Goal: Transaction & Acquisition: Purchase product/service

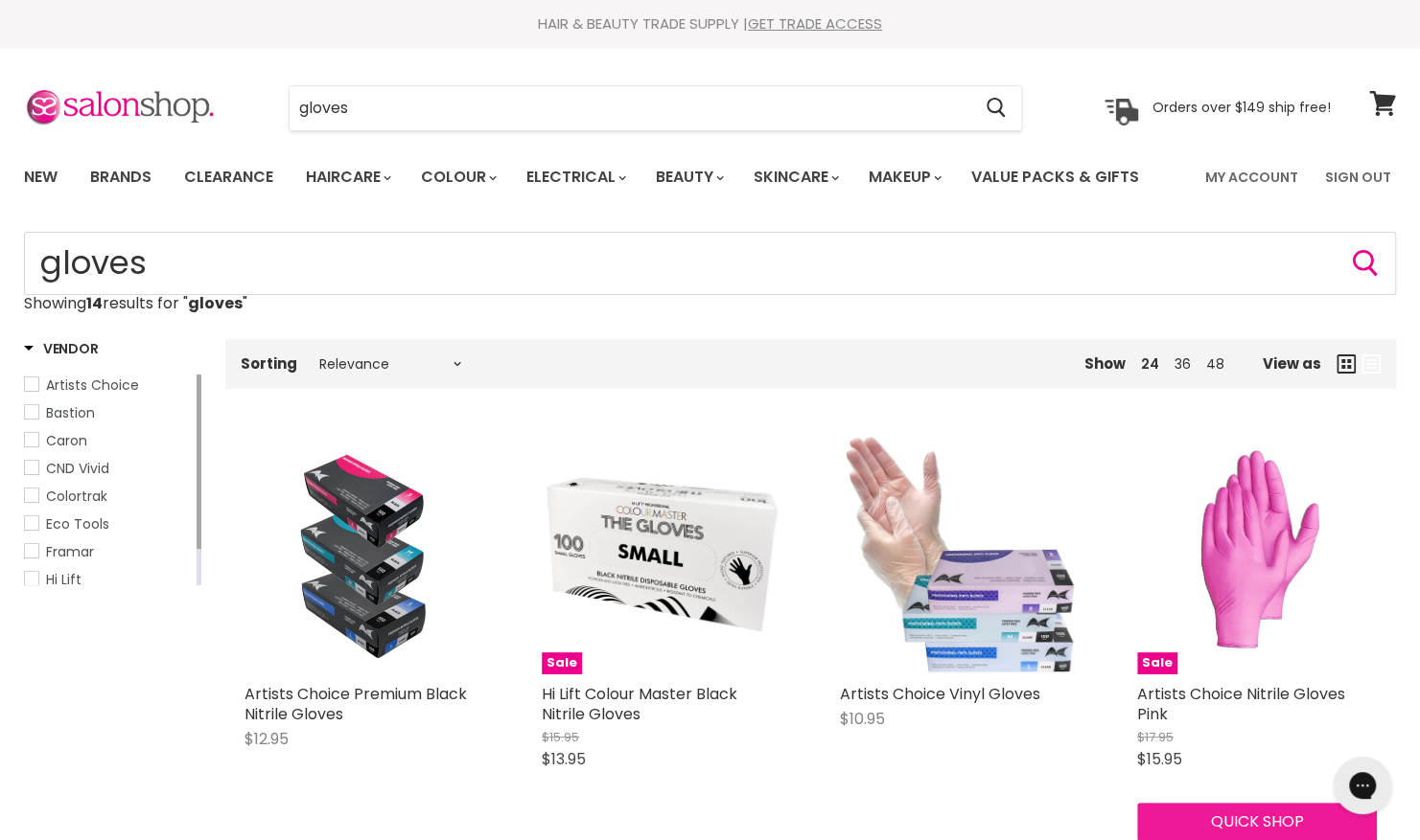
click at [1239, 824] on button "Quick shop" at bounding box center [1256, 823] width 239 height 39
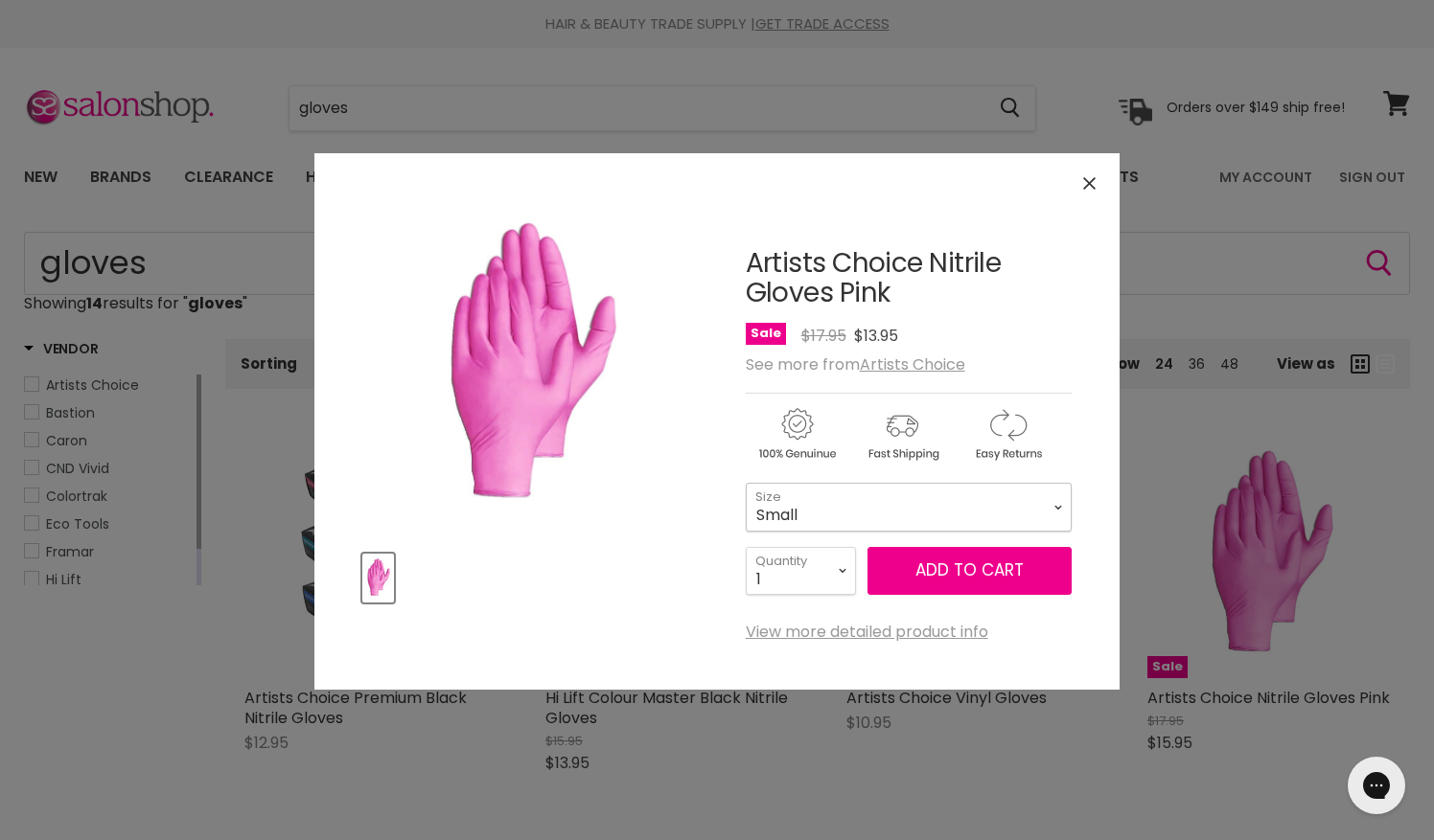
click at [889, 512] on select "Small Medium Large" at bounding box center [909, 507] width 326 height 47
click at [746, 483] on select "Small Medium Large" at bounding box center [909, 507] width 326 height 47
select select "Large"
click at [936, 567] on button "Add to cart" at bounding box center [969, 571] width 204 height 47
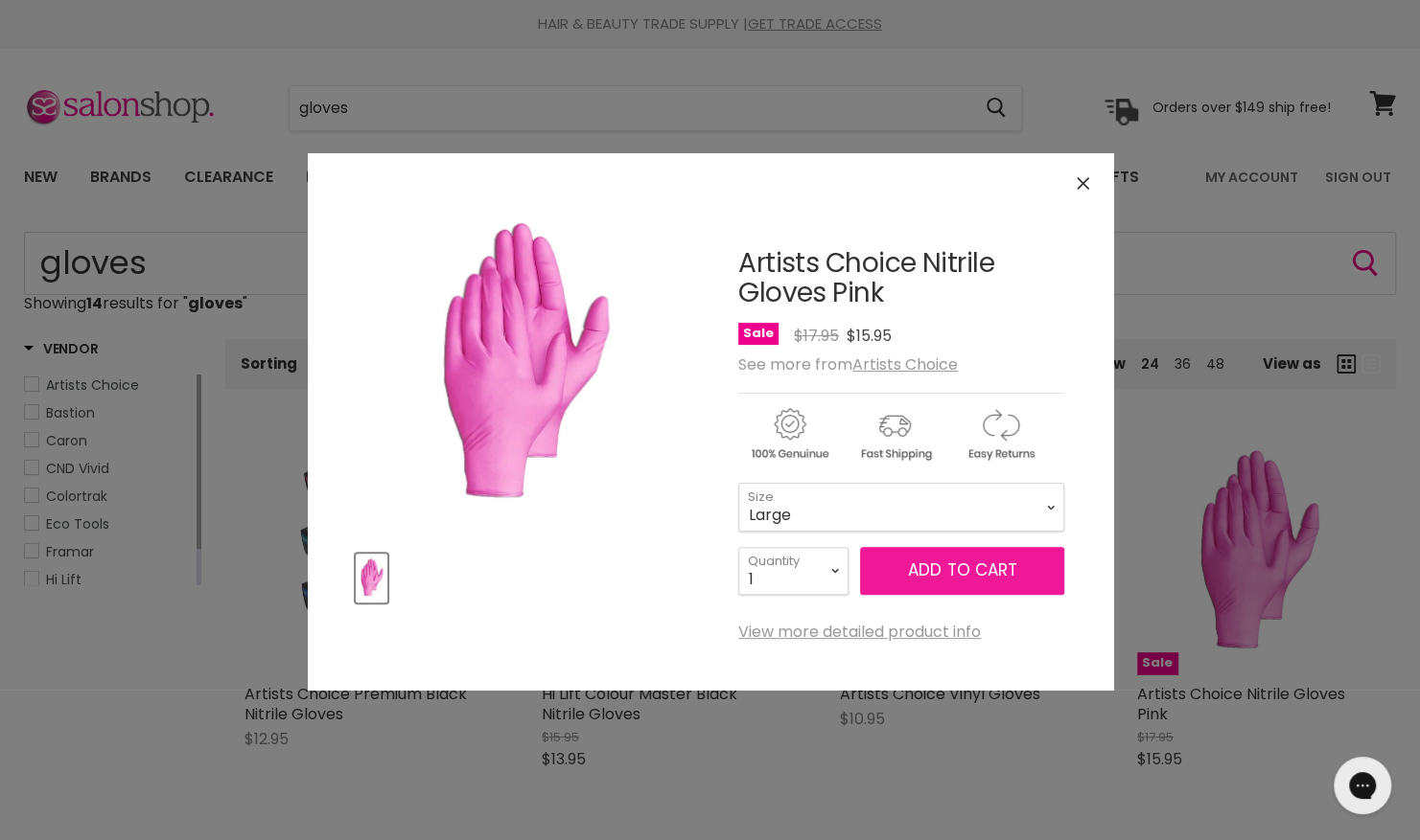
select select "Large"
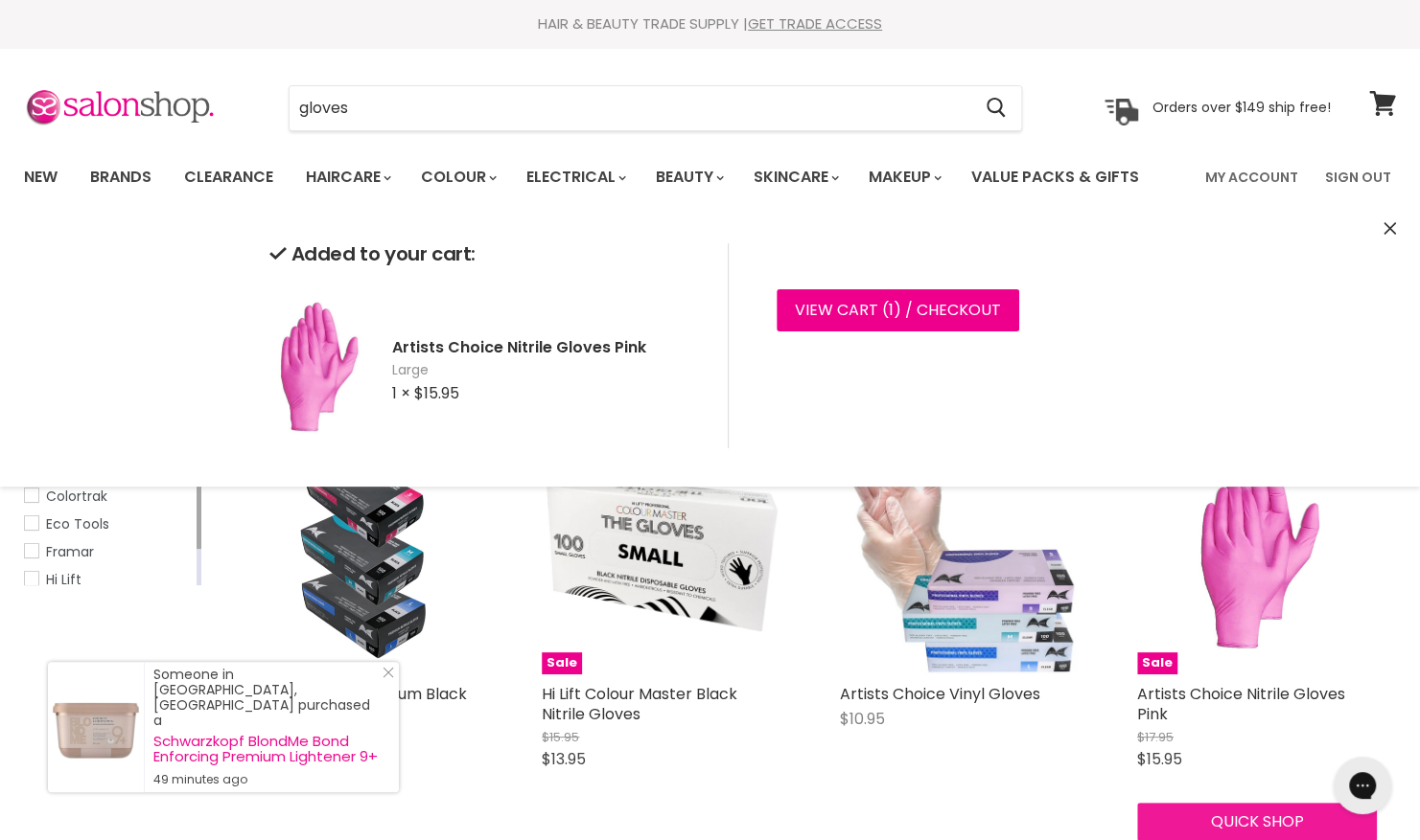
click at [1213, 824] on div "Quick shop Choose options" at bounding box center [1256, 842] width 247 height 93
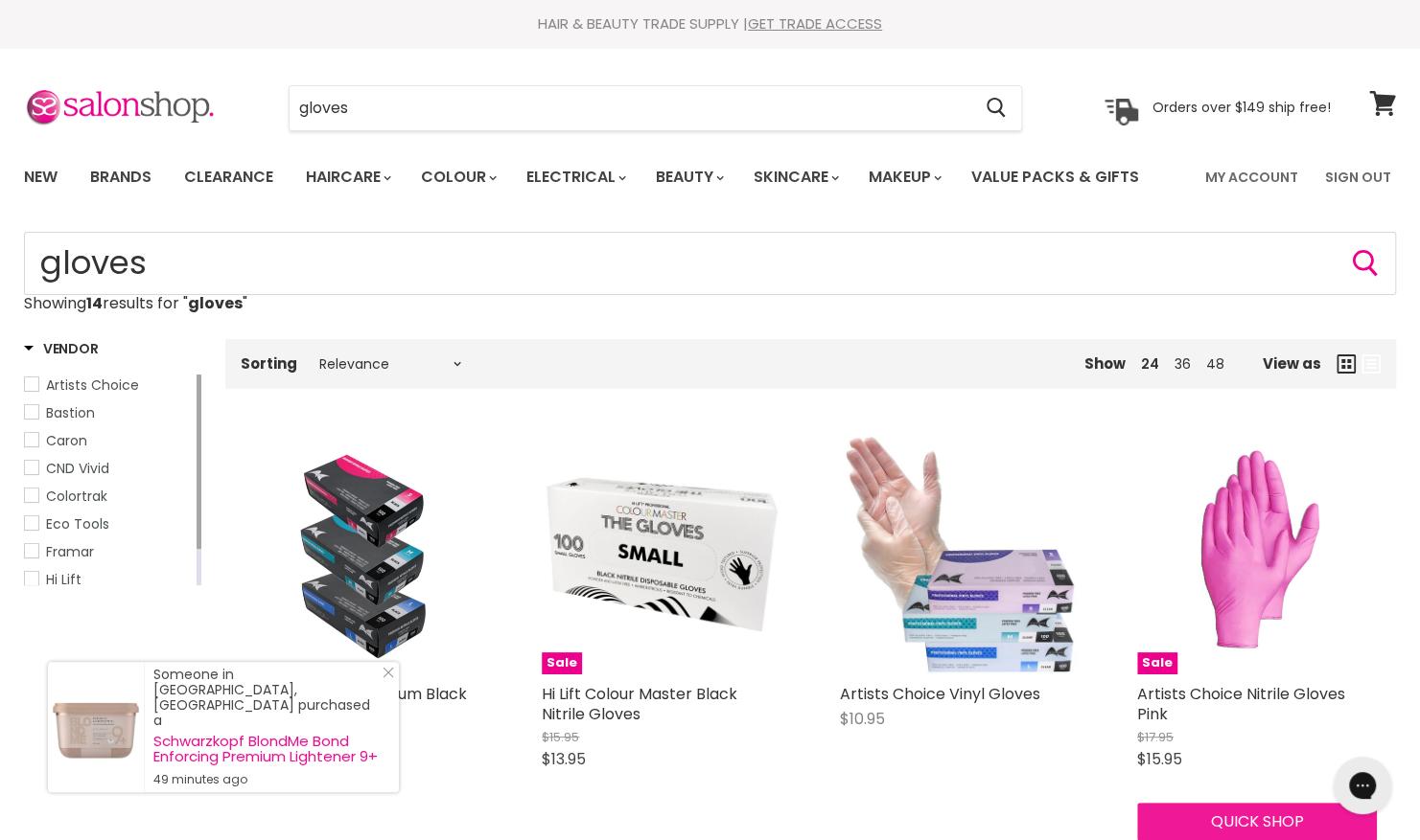
click at [1217, 826] on button "Quick shop" at bounding box center [1256, 823] width 239 height 39
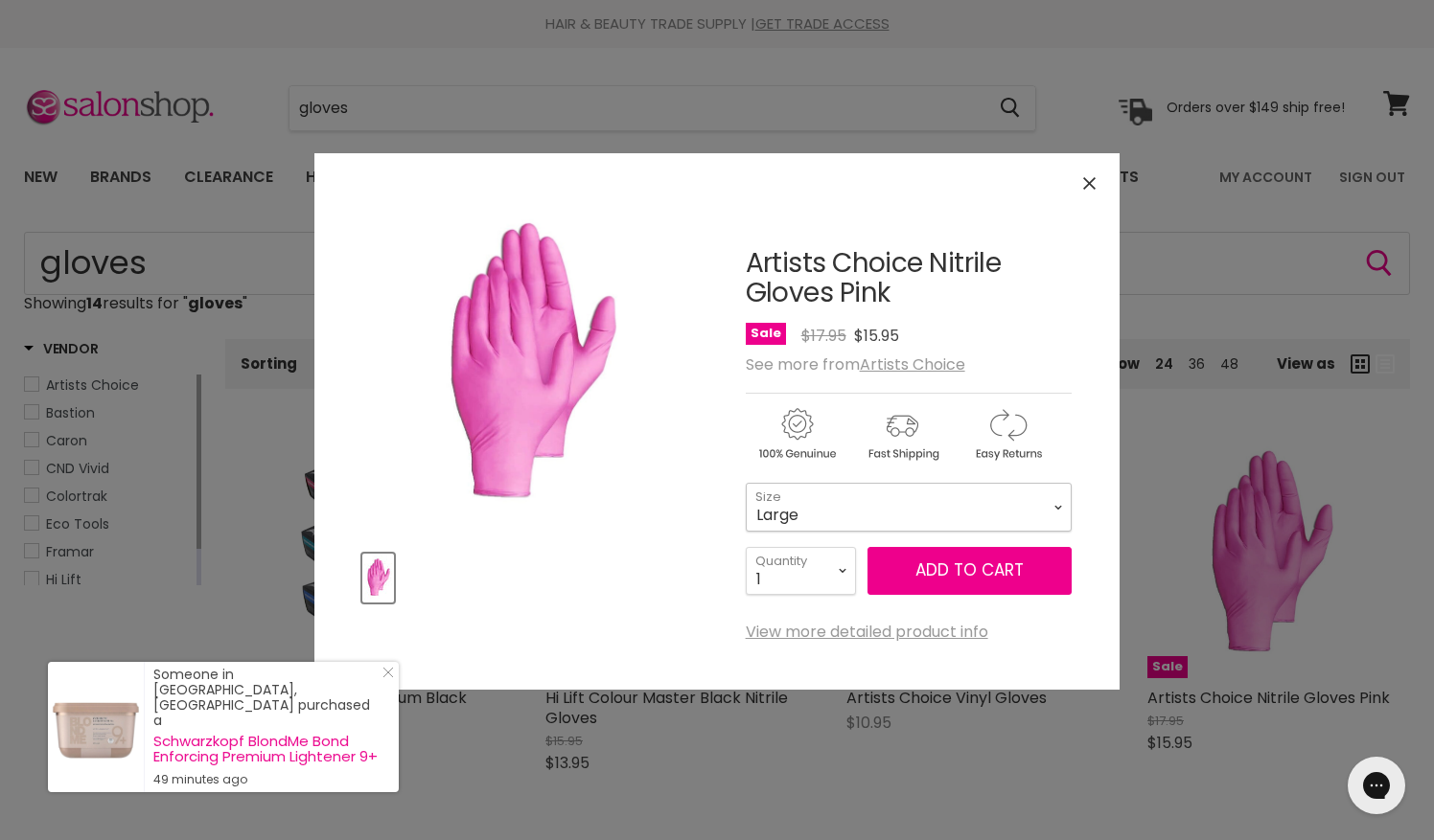
click at [888, 519] on select "Small Medium Large" at bounding box center [909, 507] width 326 height 47
click at [746, 483] on select "Small Medium Large" at bounding box center [909, 507] width 326 height 47
select select "Medium"
click at [993, 575] on button "Add to cart" at bounding box center [969, 571] width 204 height 47
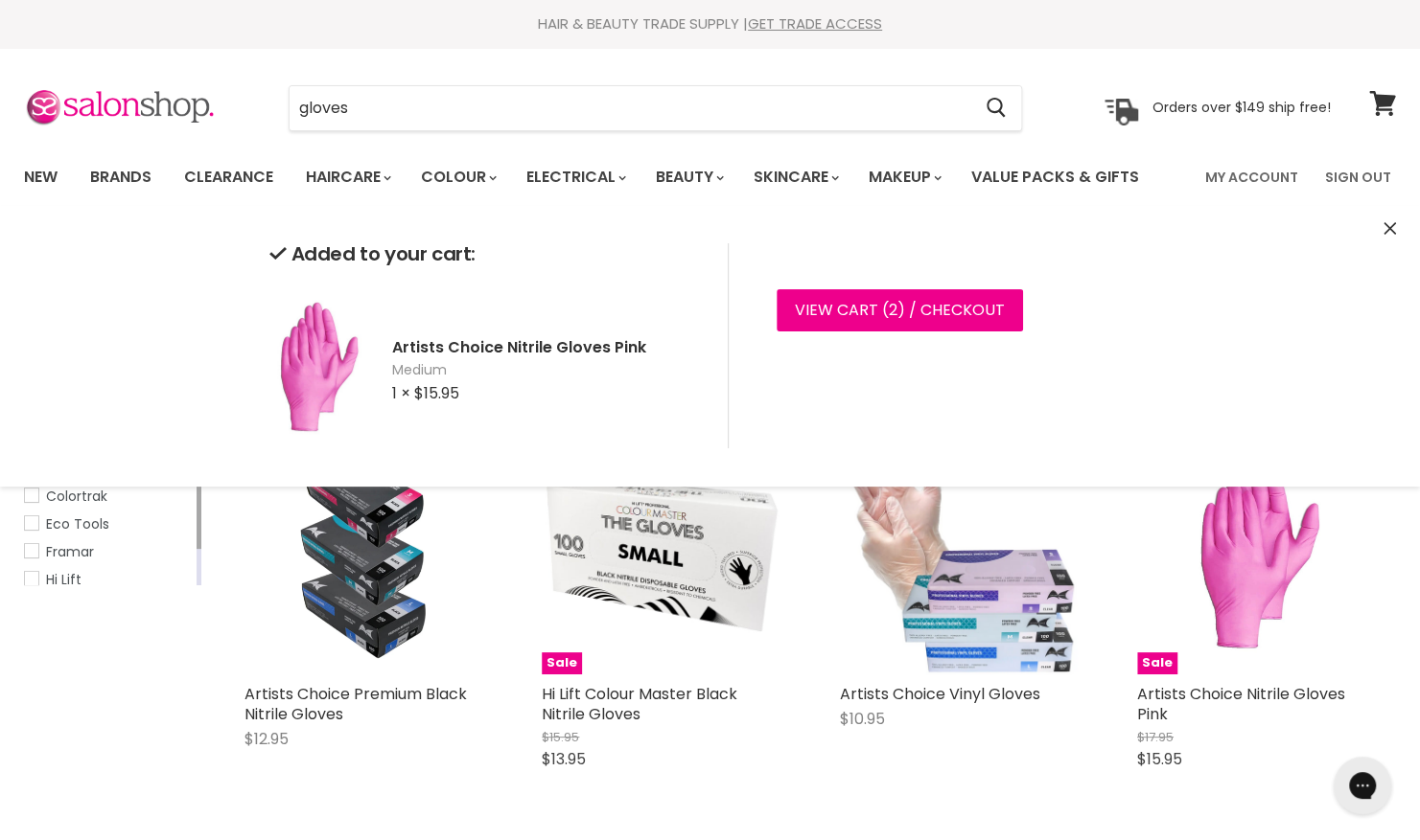
drag, startPoint x: 381, startPoint y: 106, endPoint x: 274, endPoint y: 117, distance: 107.6
click at [274, 117] on div "gloves Cancel" at bounding box center [655, 109] width 832 height 45
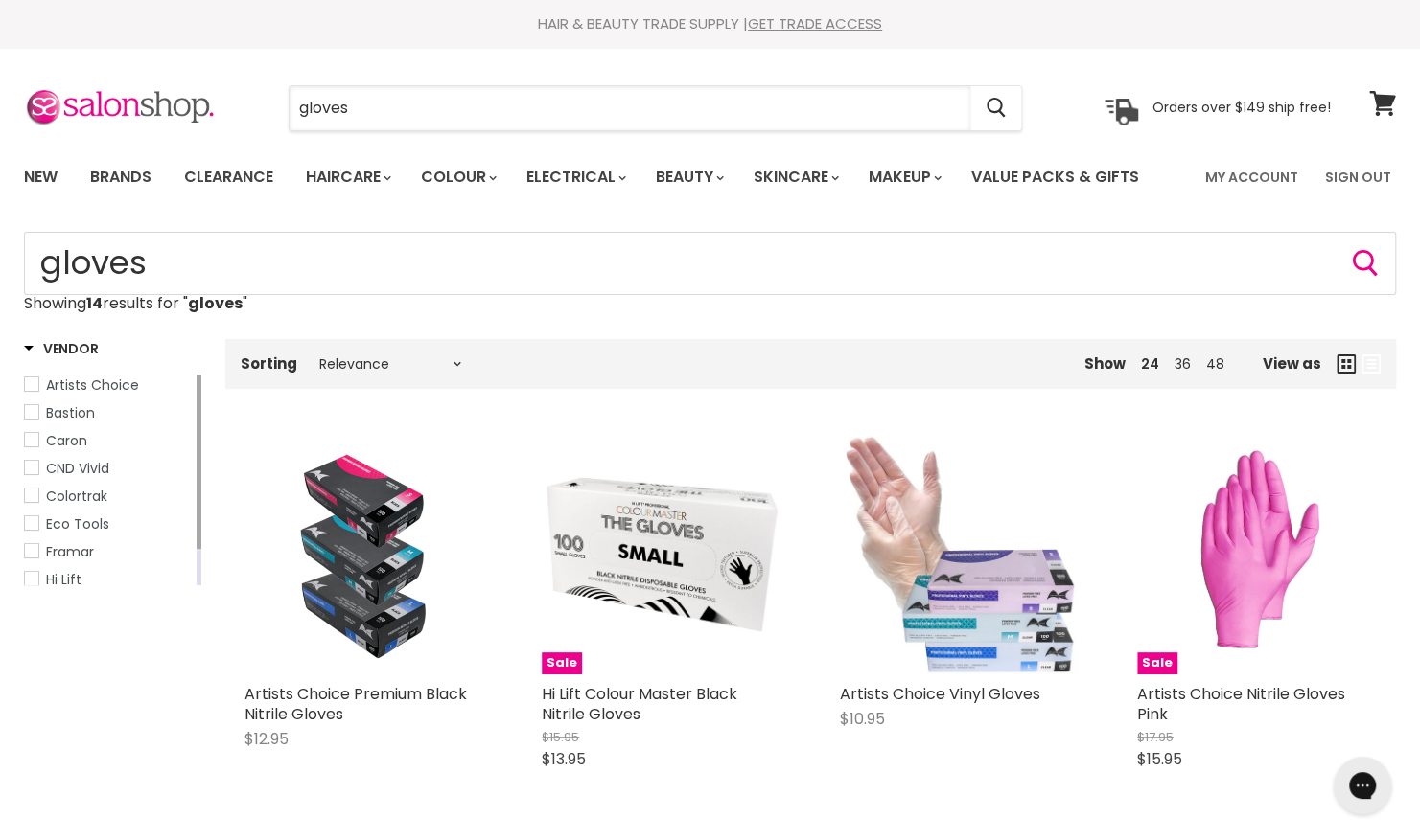
drag, startPoint x: 350, startPoint y: 116, endPoint x: 268, endPoint y: 111, distance: 82.2
click at [268, 111] on div "gloves Cancel" at bounding box center [655, 109] width 832 height 45
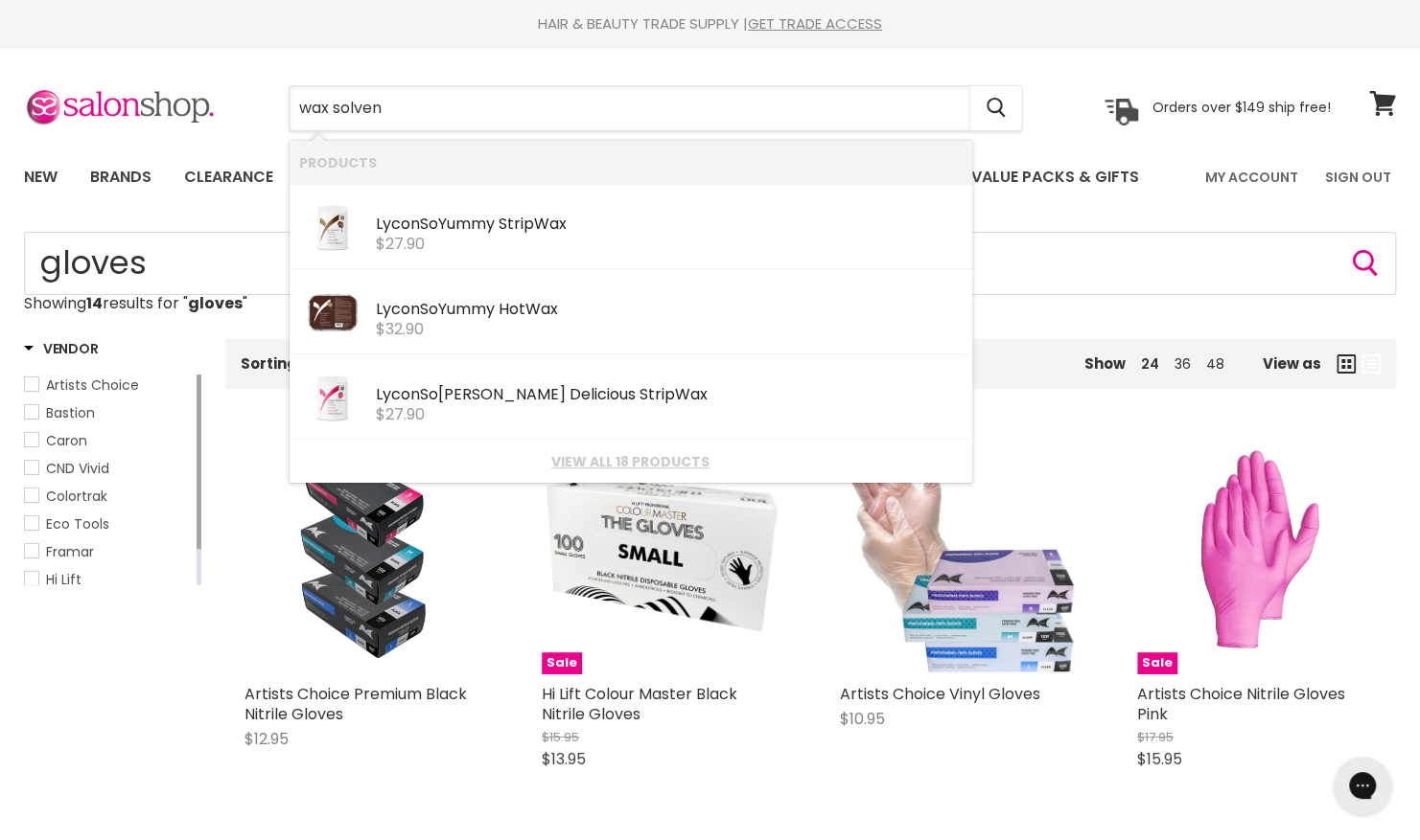
type input "wax solvent"
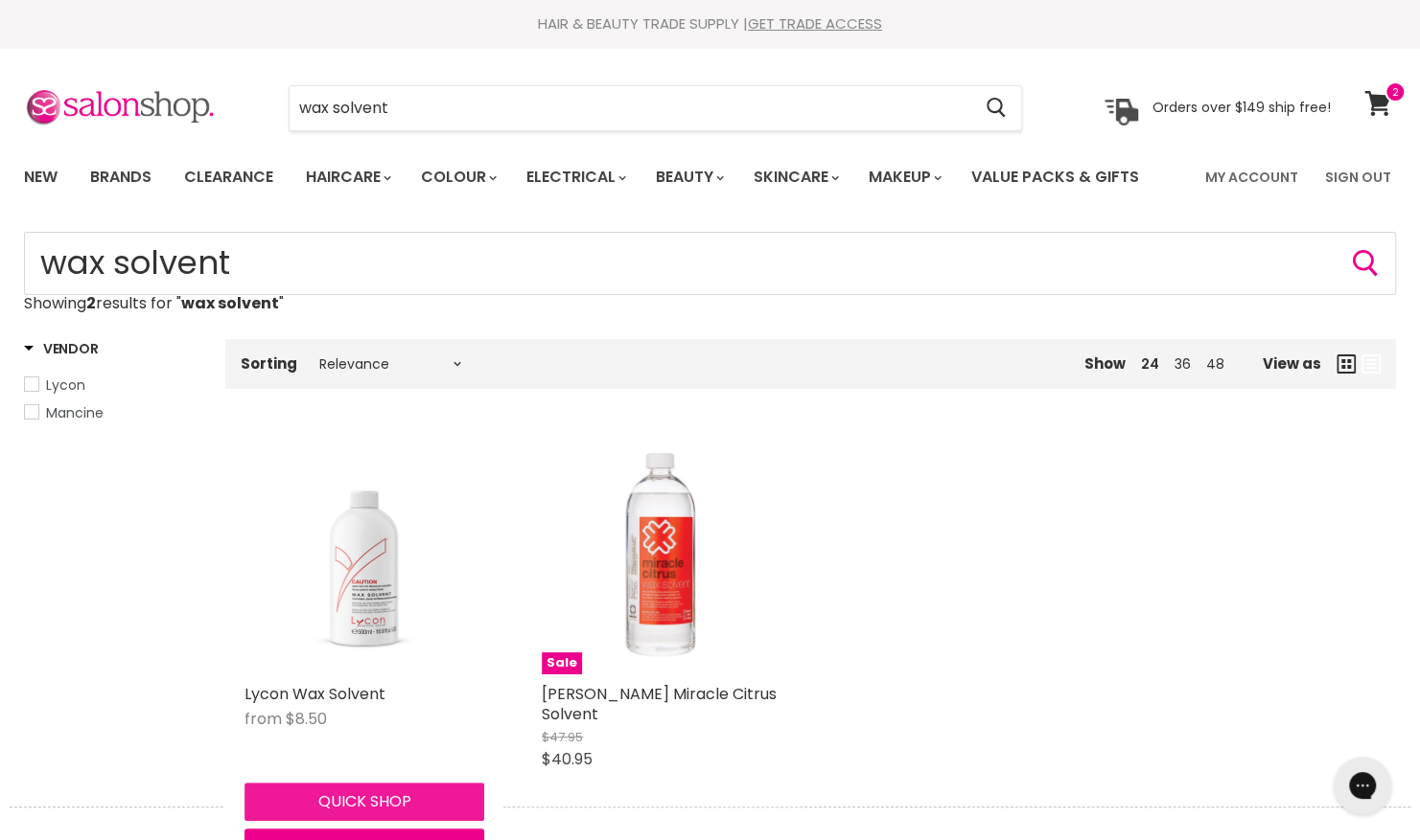
click at [327, 795] on button "Quick shop" at bounding box center [363, 802] width 239 height 39
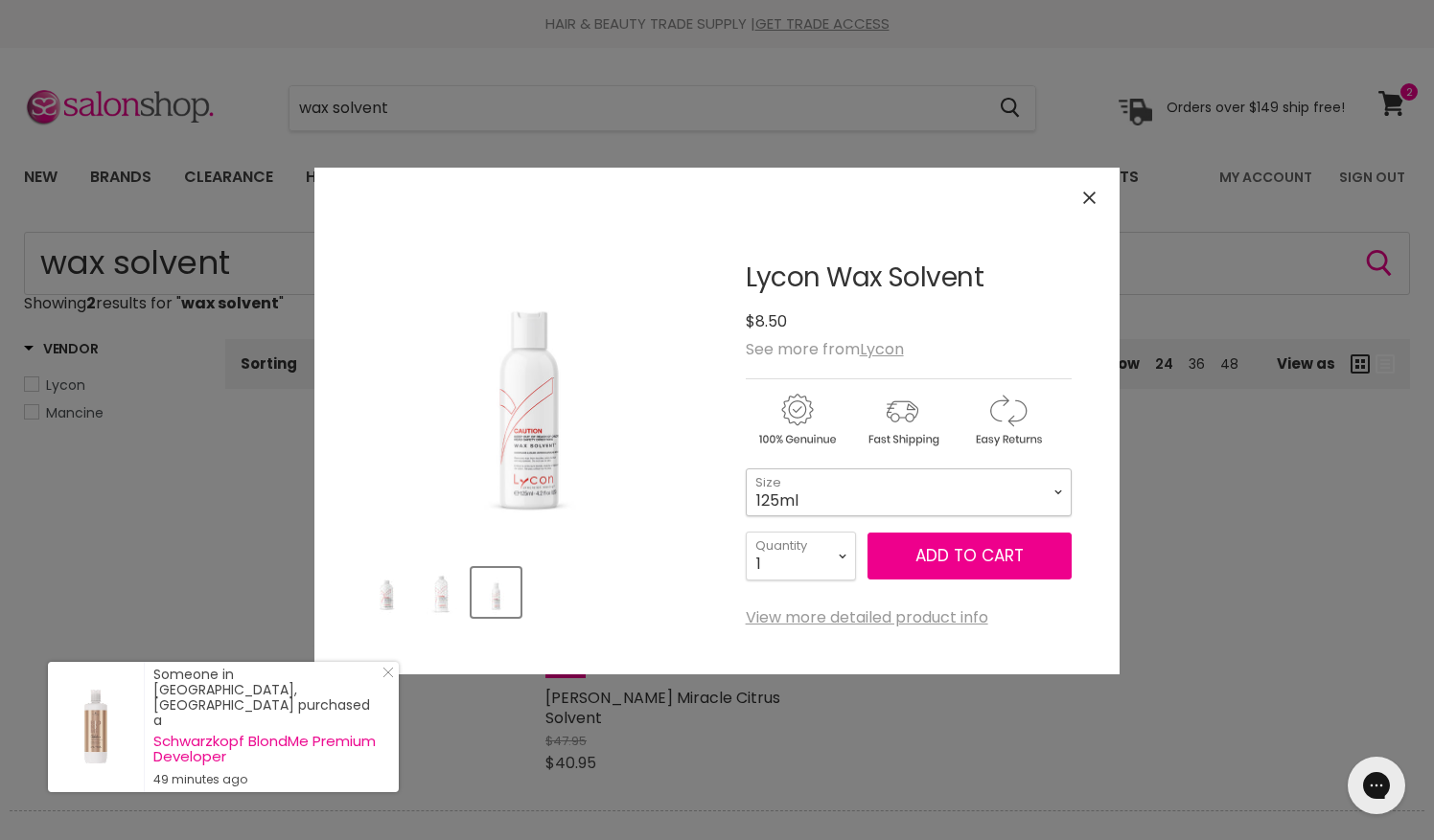
click at [878, 474] on select "125ml 500ml 1 Litre" at bounding box center [909, 492] width 326 height 47
click at [746, 469] on select "125ml 500ml 1 Litre" at bounding box center [909, 492] width 326 height 47
select select "500ml"
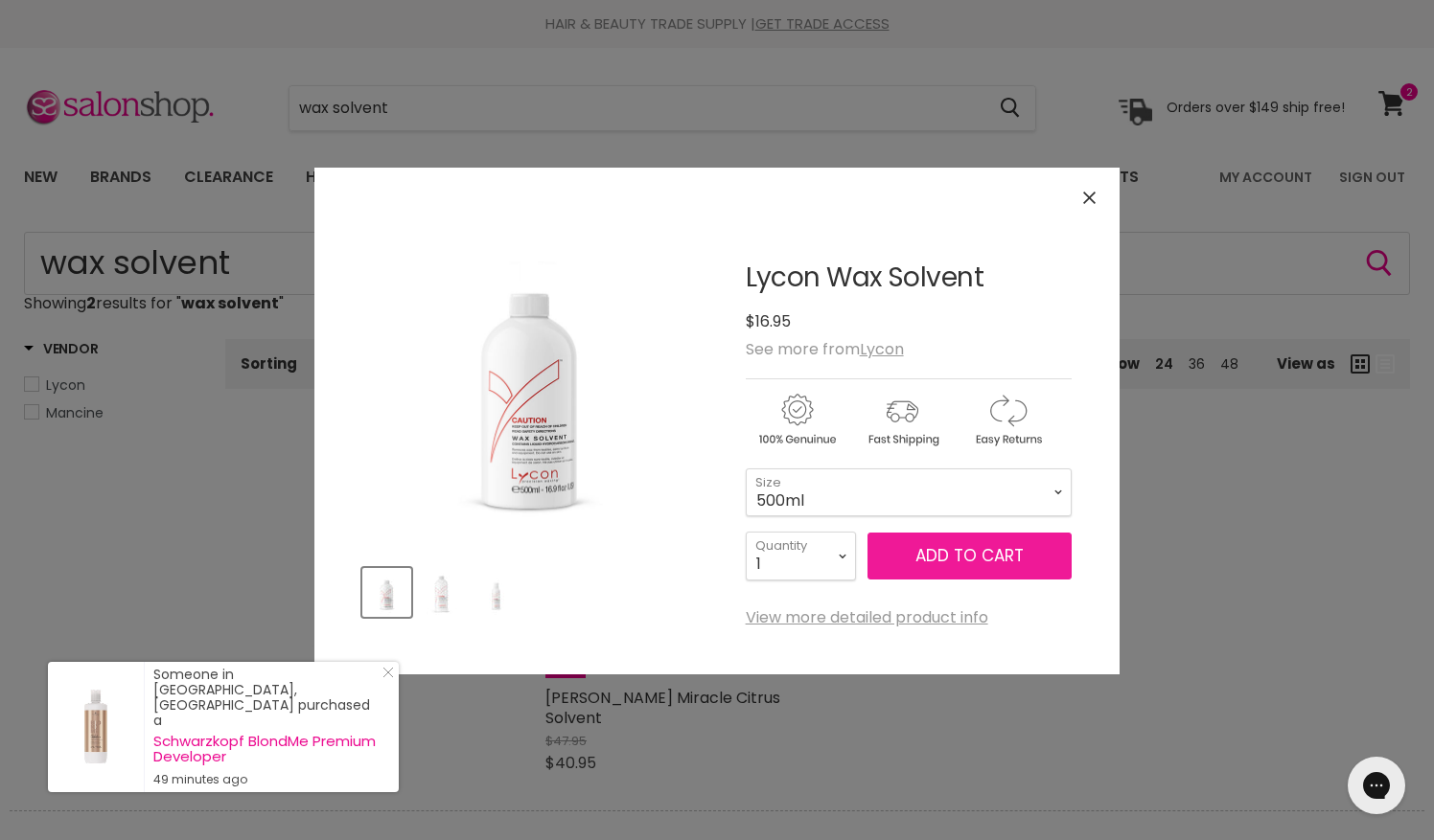
click at [952, 553] on button "Add to cart" at bounding box center [969, 556] width 204 height 47
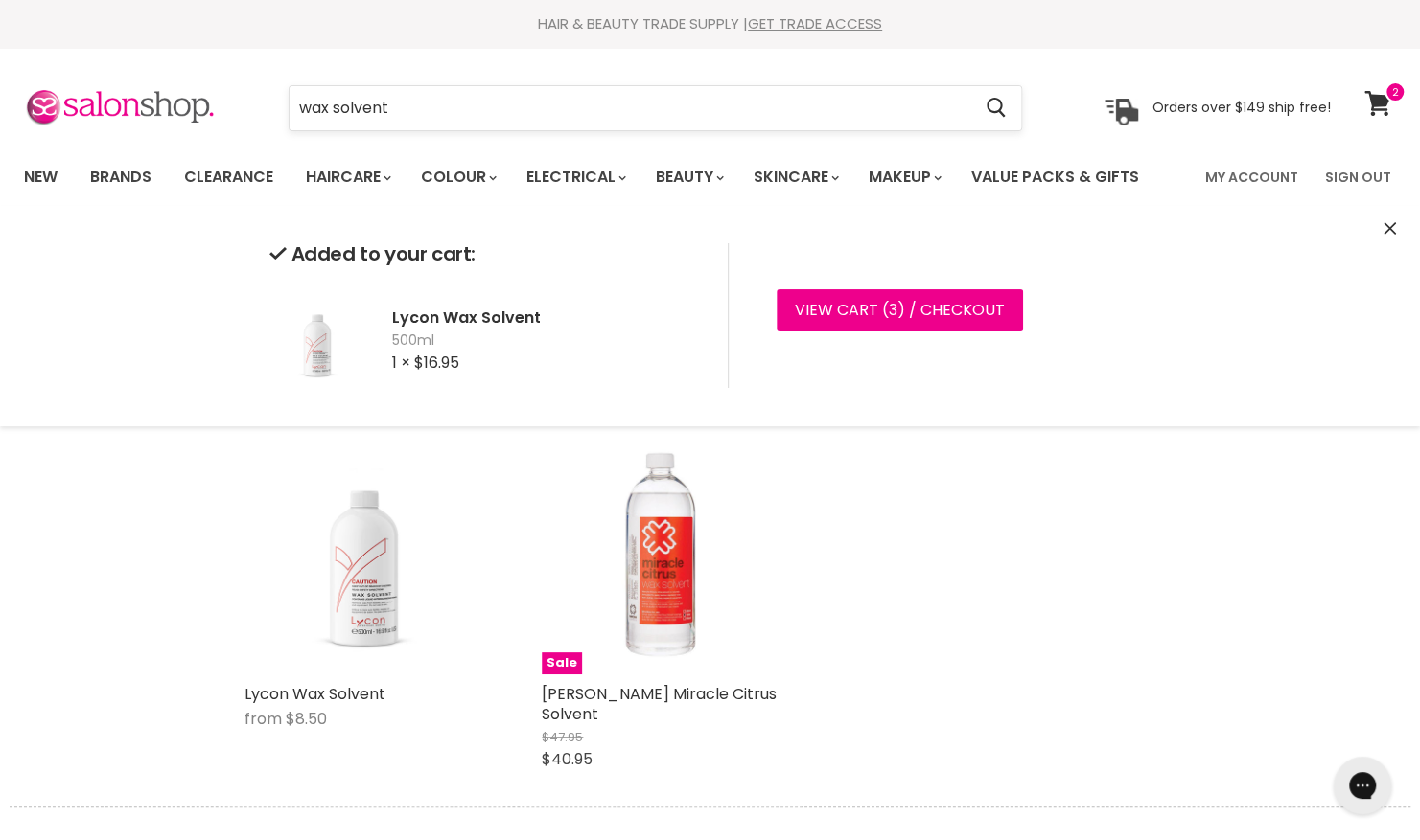
click at [442, 106] on input "wax solvent" at bounding box center [630, 109] width 680 height 45
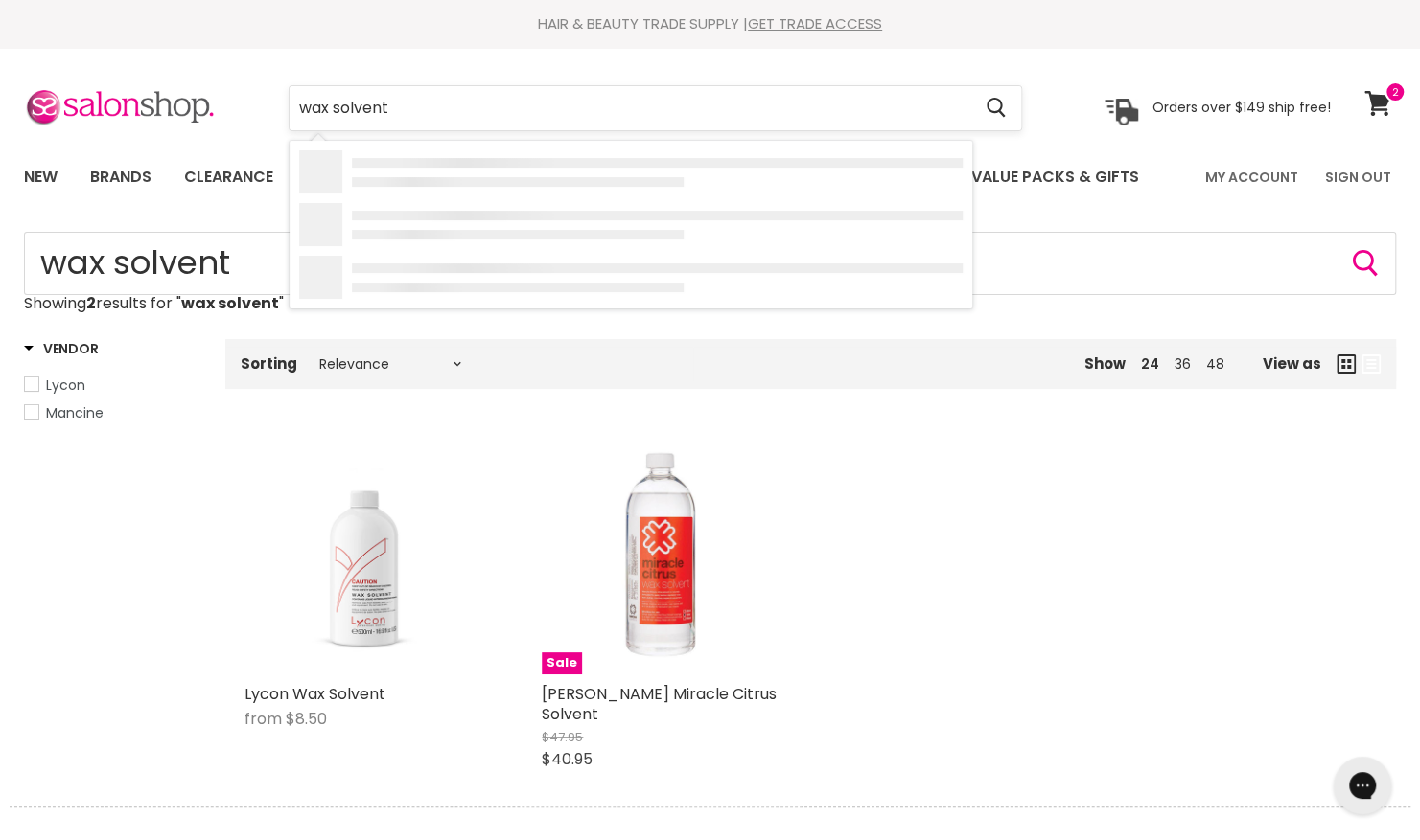
click at [442, 106] on input "wax solvent" at bounding box center [630, 109] width 680 height 45
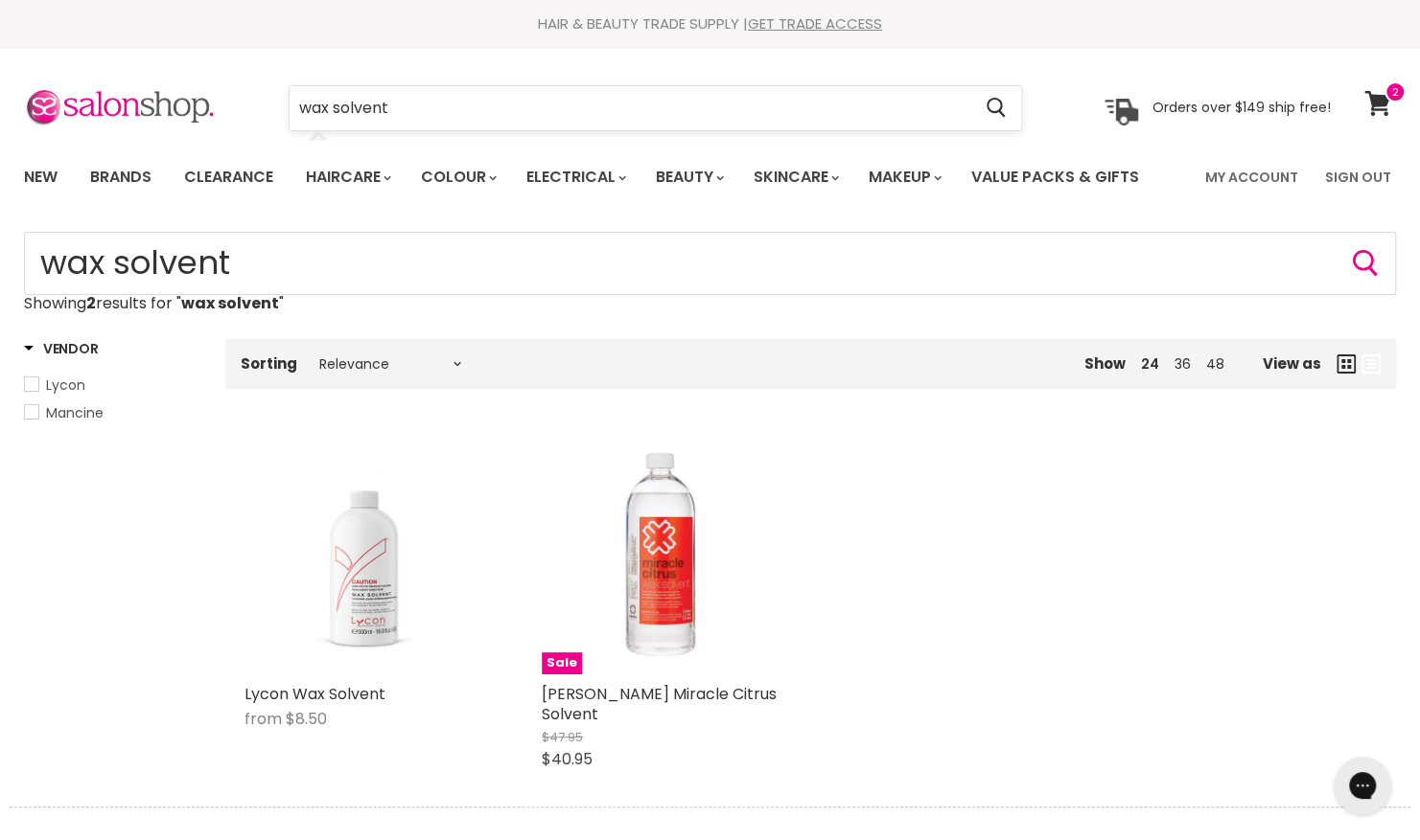
click at [442, 106] on input "wax solvent" at bounding box center [630, 109] width 680 height 45
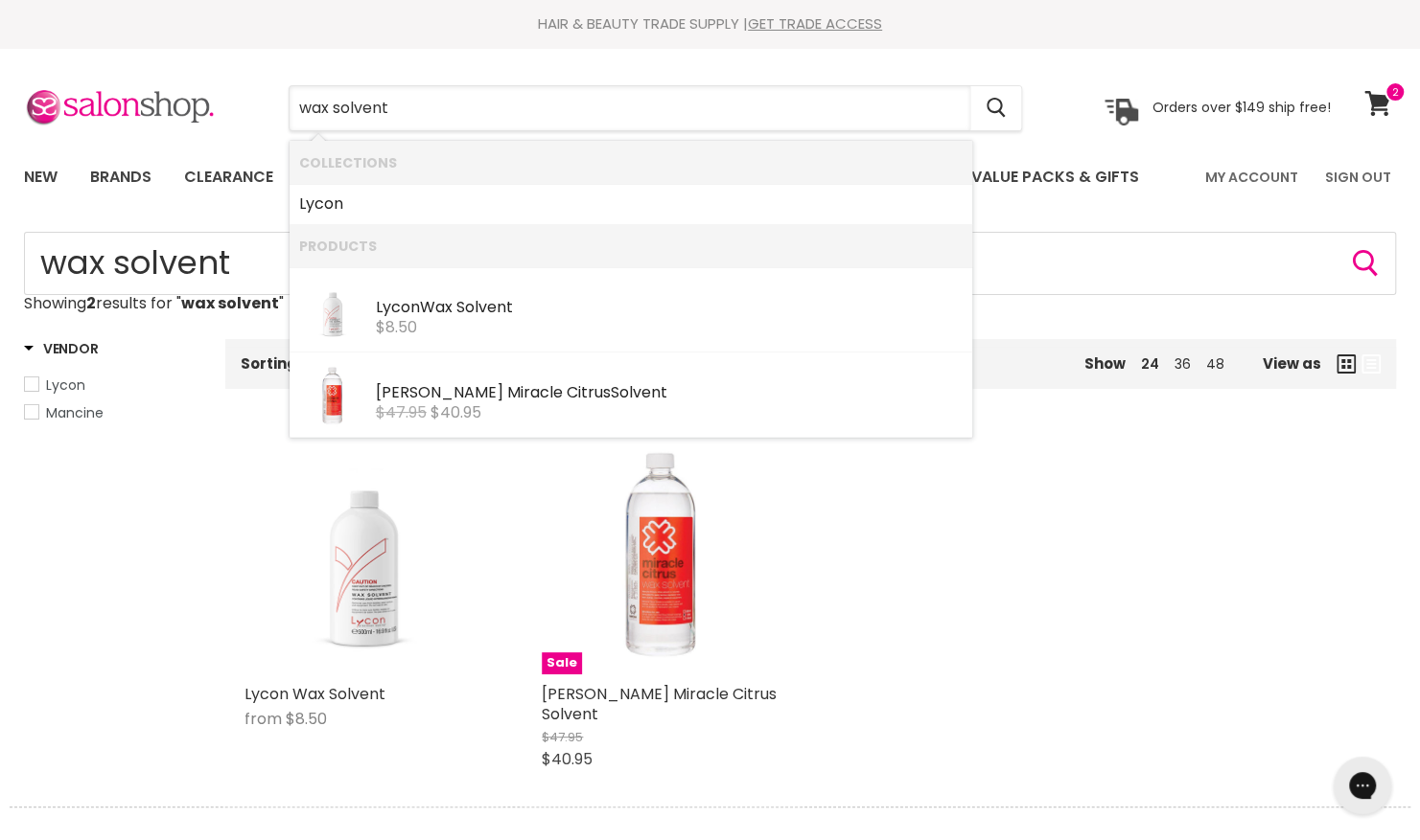
drag, startPoint x: 442, startPoint y: 106, endPoint x: 237, endPoint y: 113, distance: 205.1
click at [237, 113] on div "wax solvent Cancel Orders over $149 ship free!" at bounding box center [678, 109] width 1307 height 45
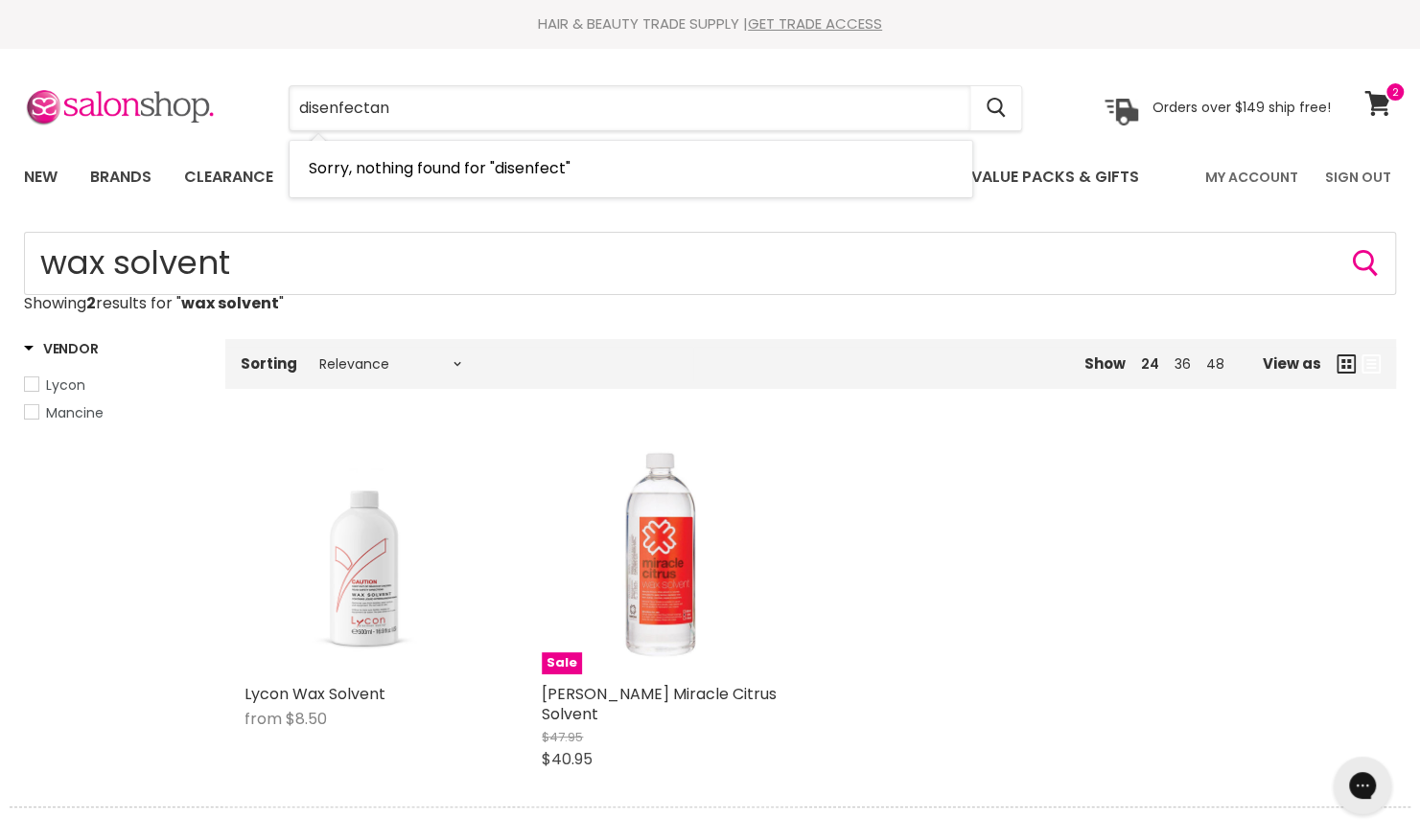
type input "disenfectant"
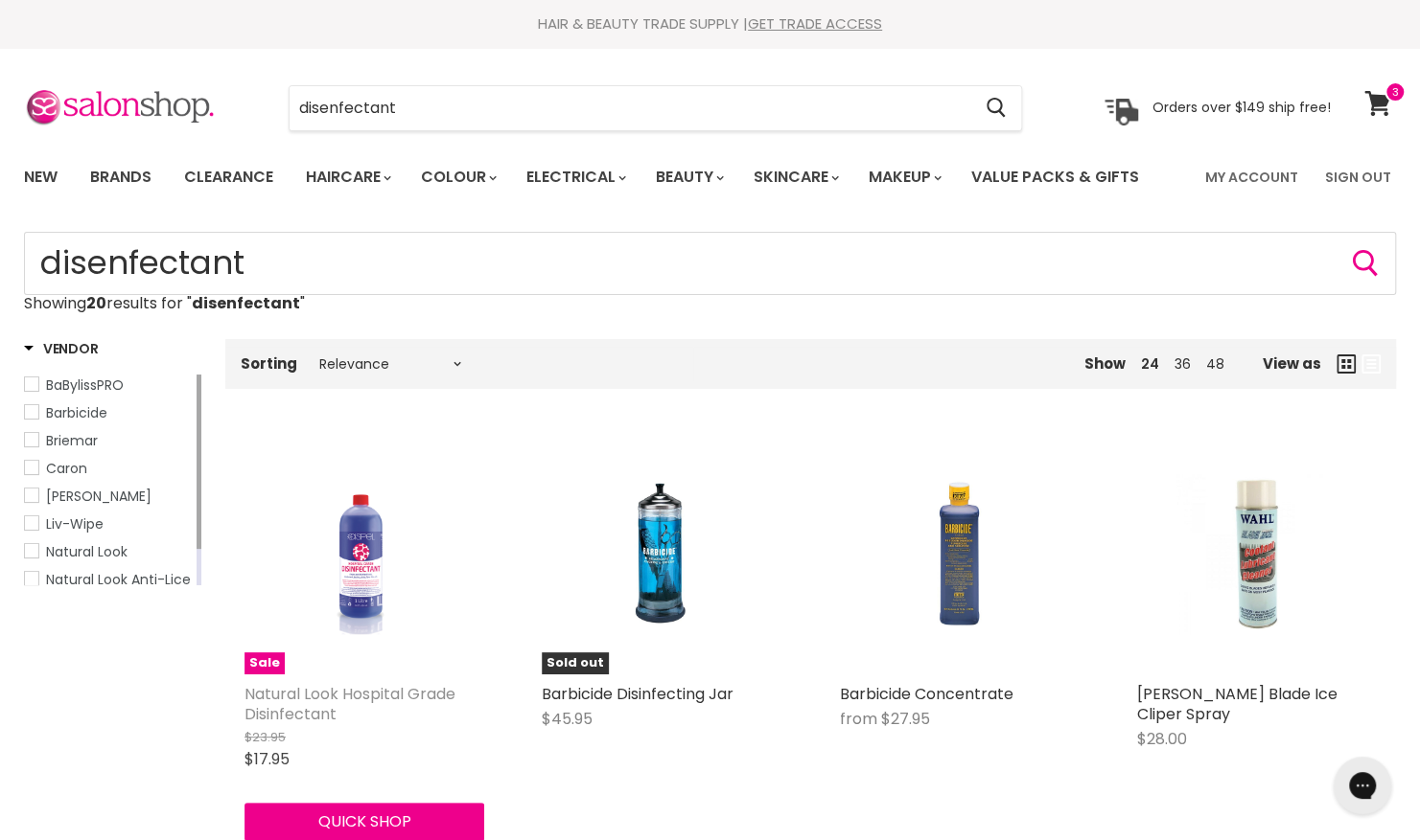
click at [334, 695] on link "Natural Look Hospital Grade Disinfectant" at bounding box center [350, 704] width 211 height 43
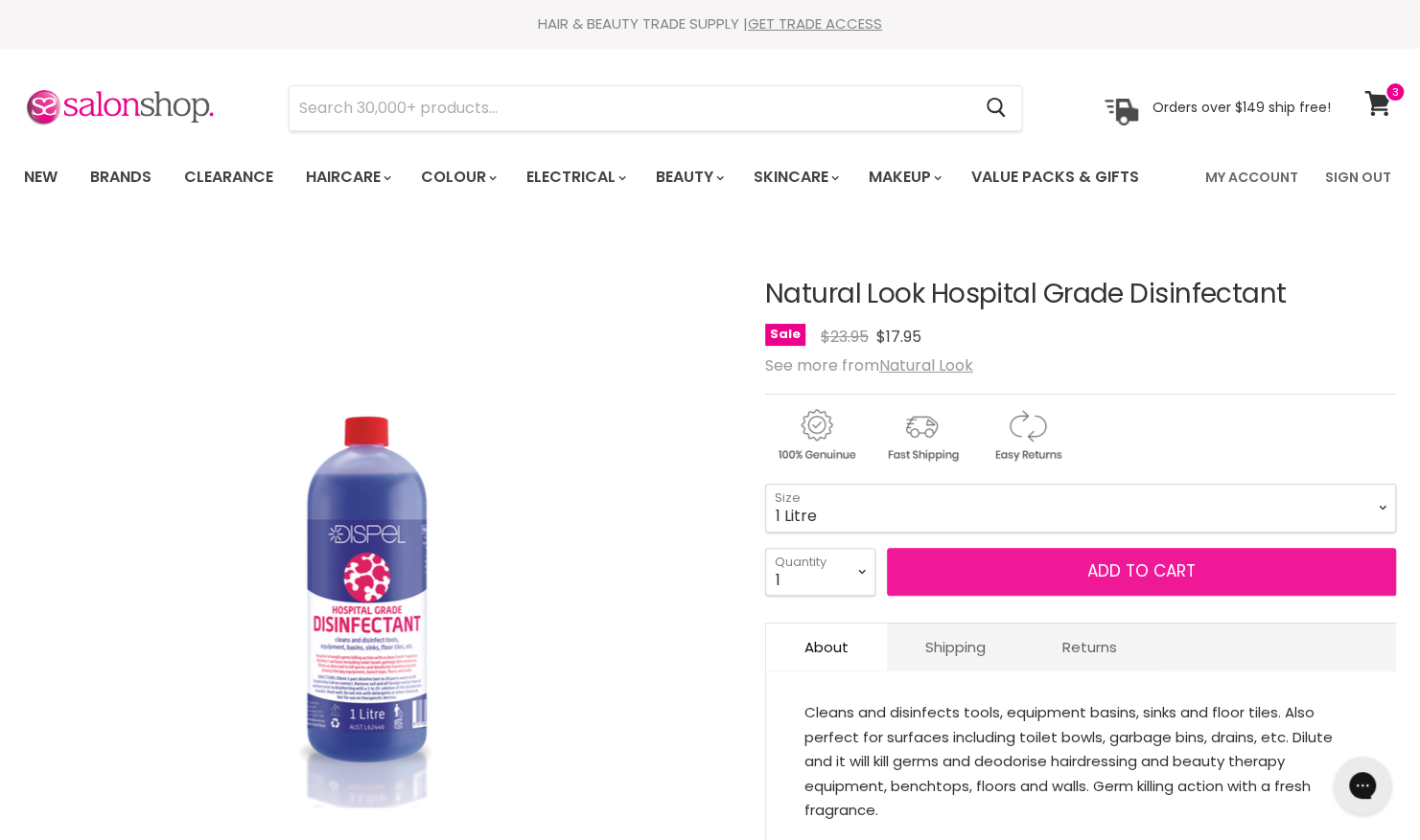
click at [1129, 562] on span "Add to cart" at bounding box center [1142, 572] width 109 height 23
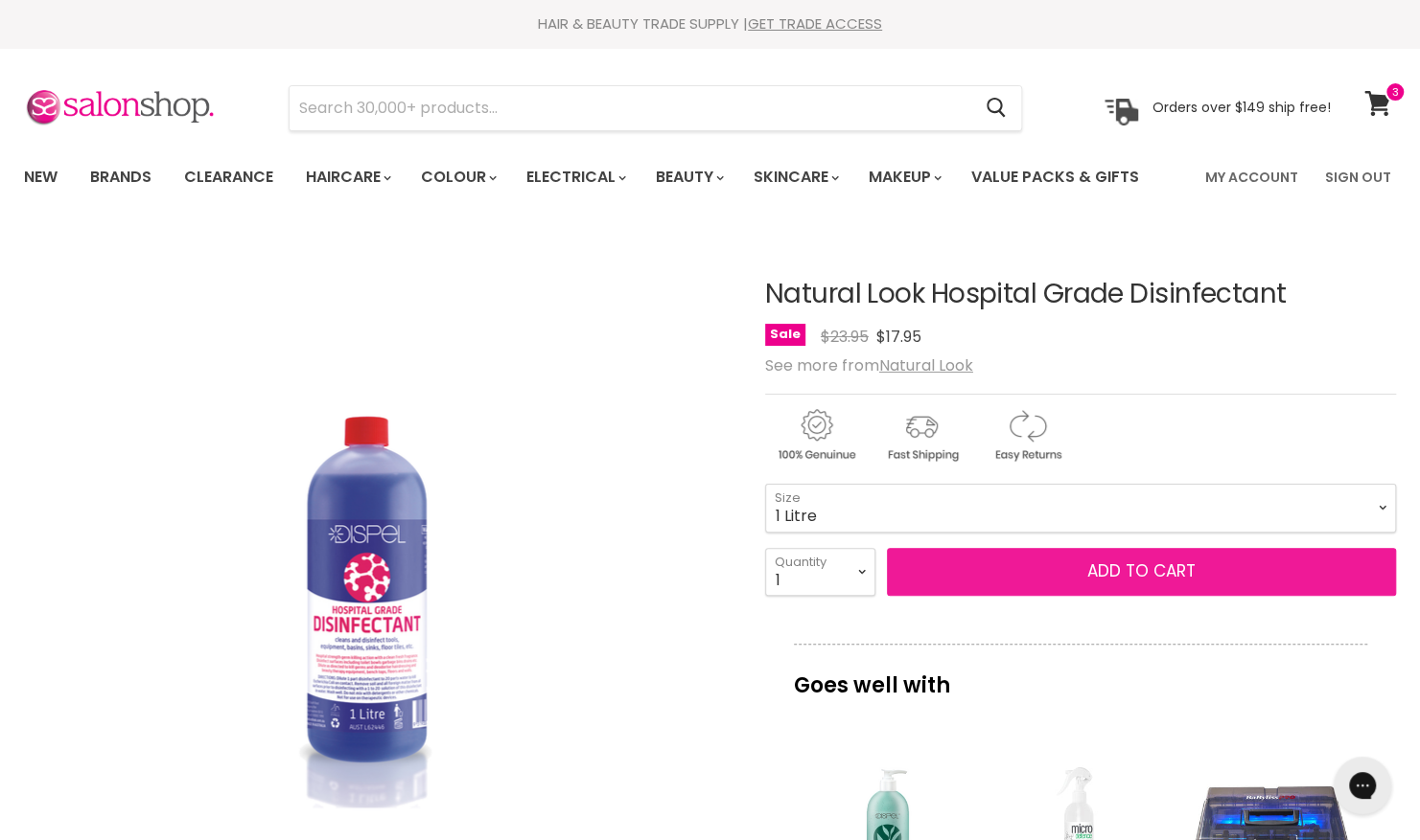
click at [1168, 576] on span "Add to cart" at bounding box center [1142, 572] width 109 height 23
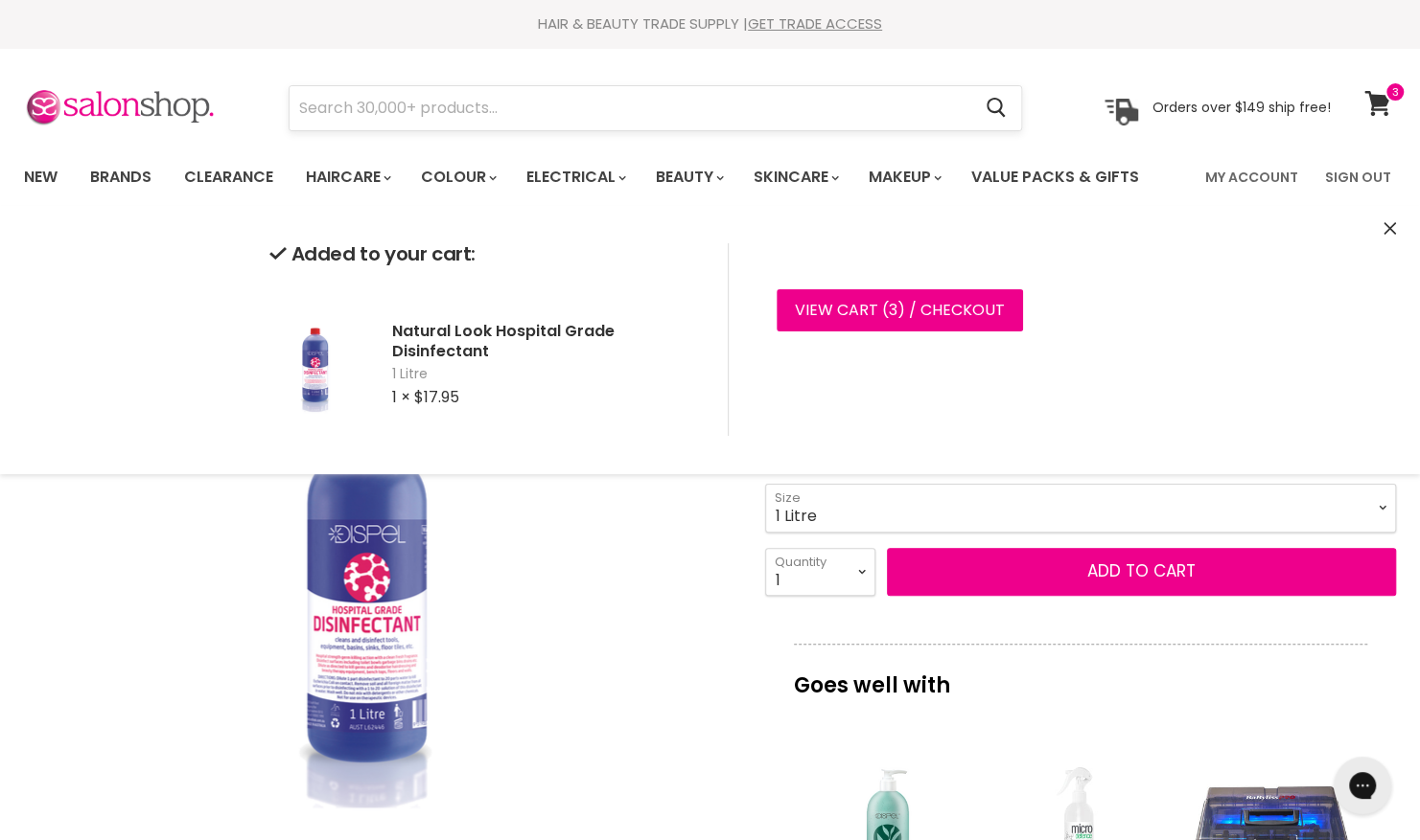
click at [420, 109] on input "Search" at bounding box center [630, 109] width 680 height 45
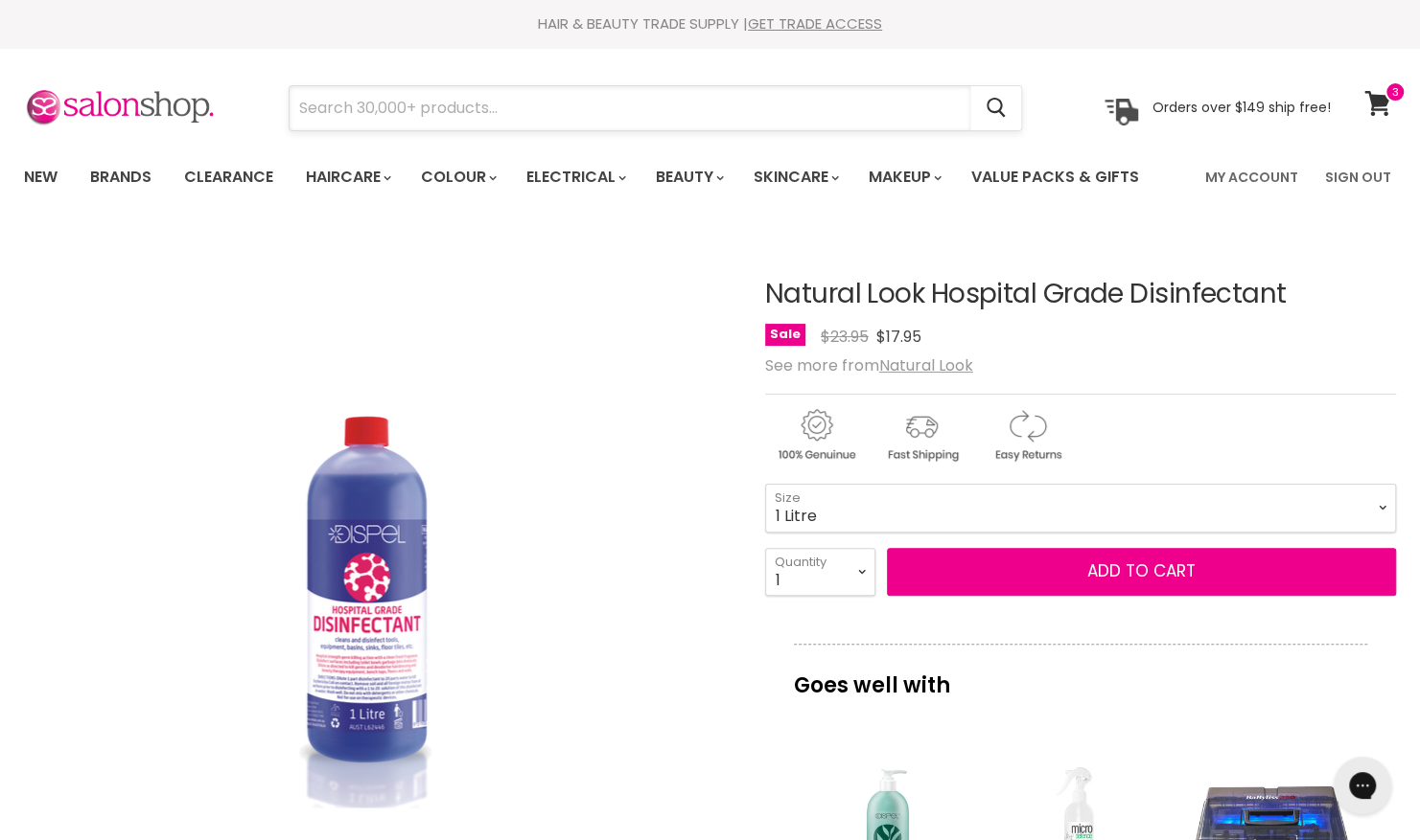
click at [420, 109] on input "Search" at bounding box center [630, 109] width 680 height 45
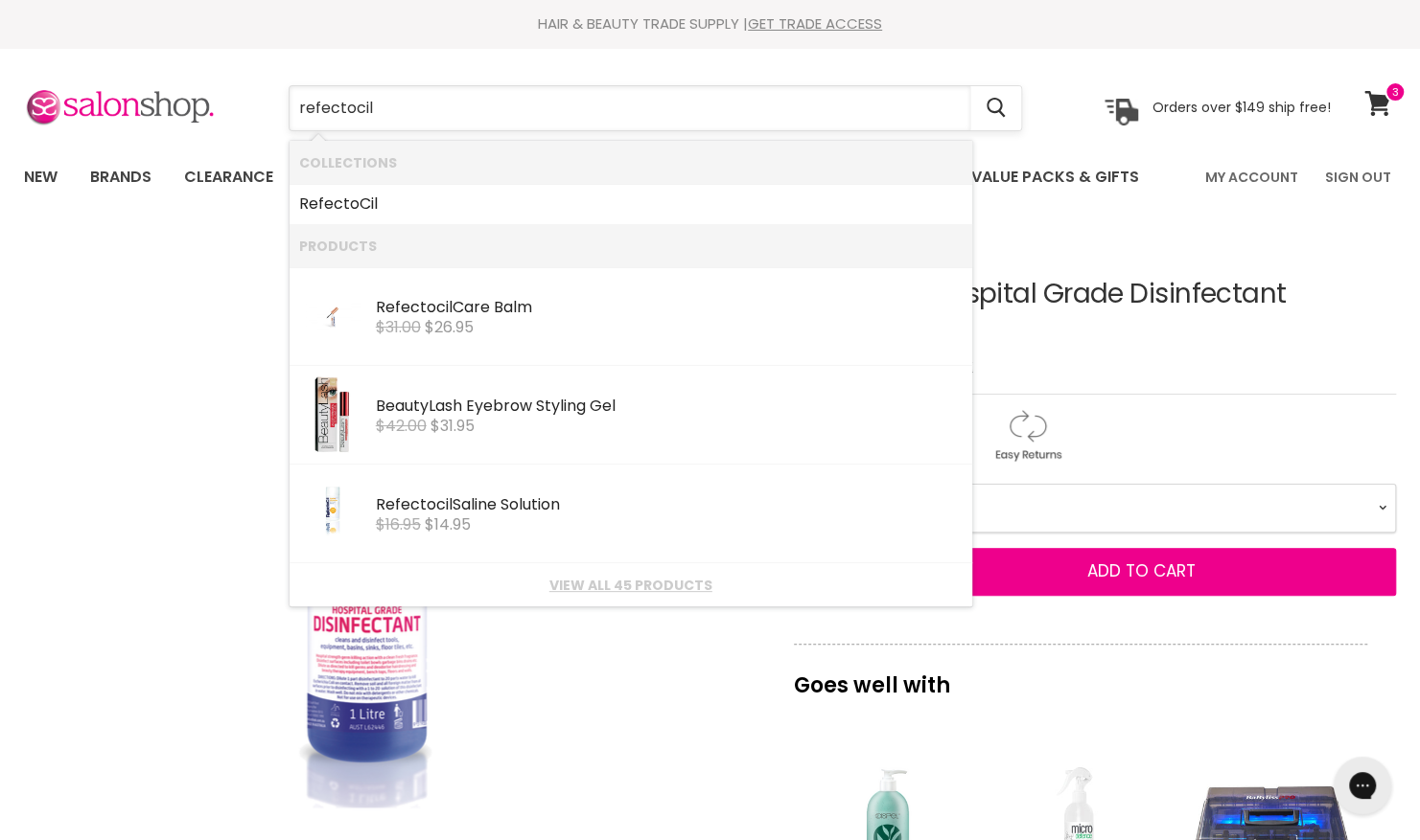
type input "refectocil"
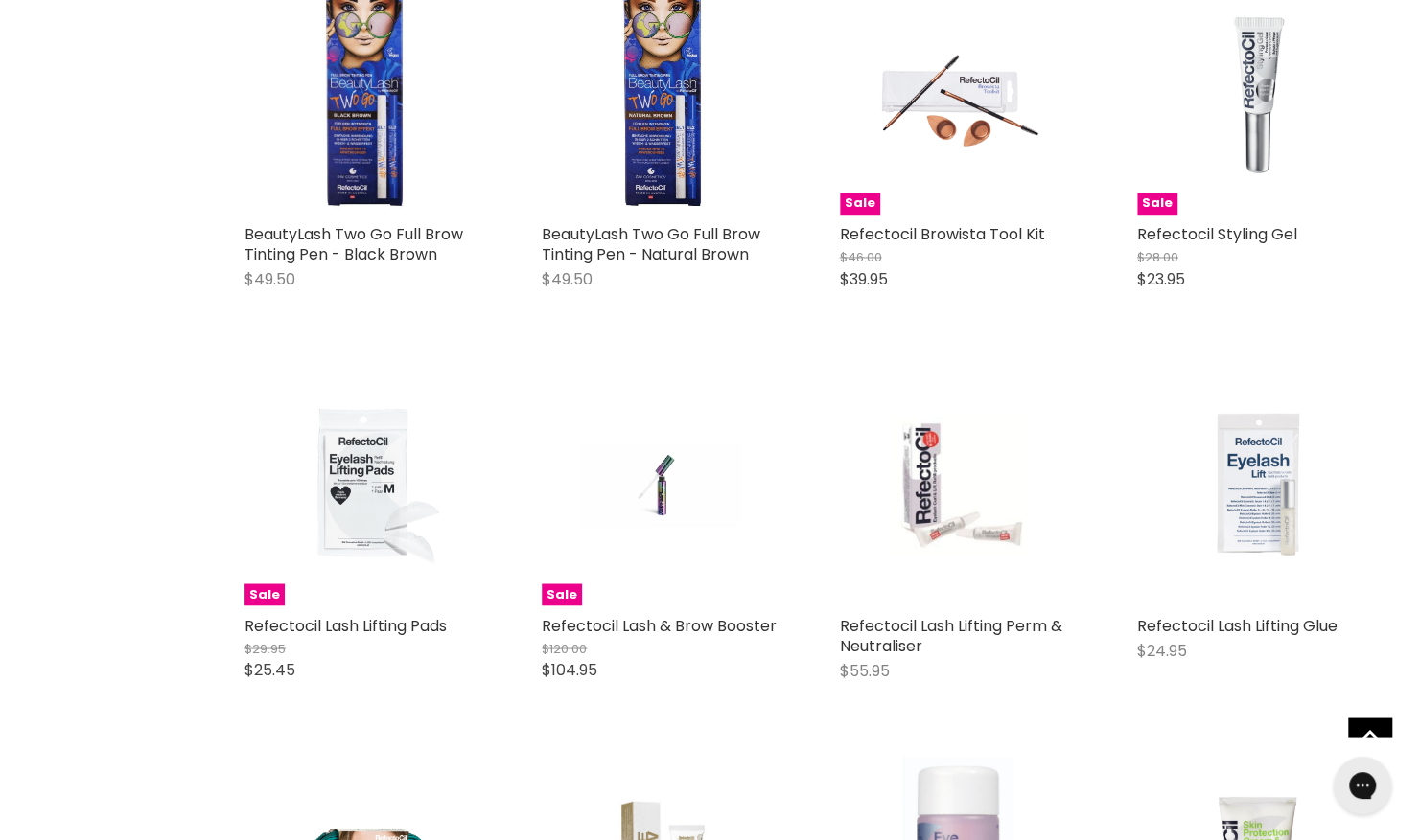
scroll to position [1688, 0]
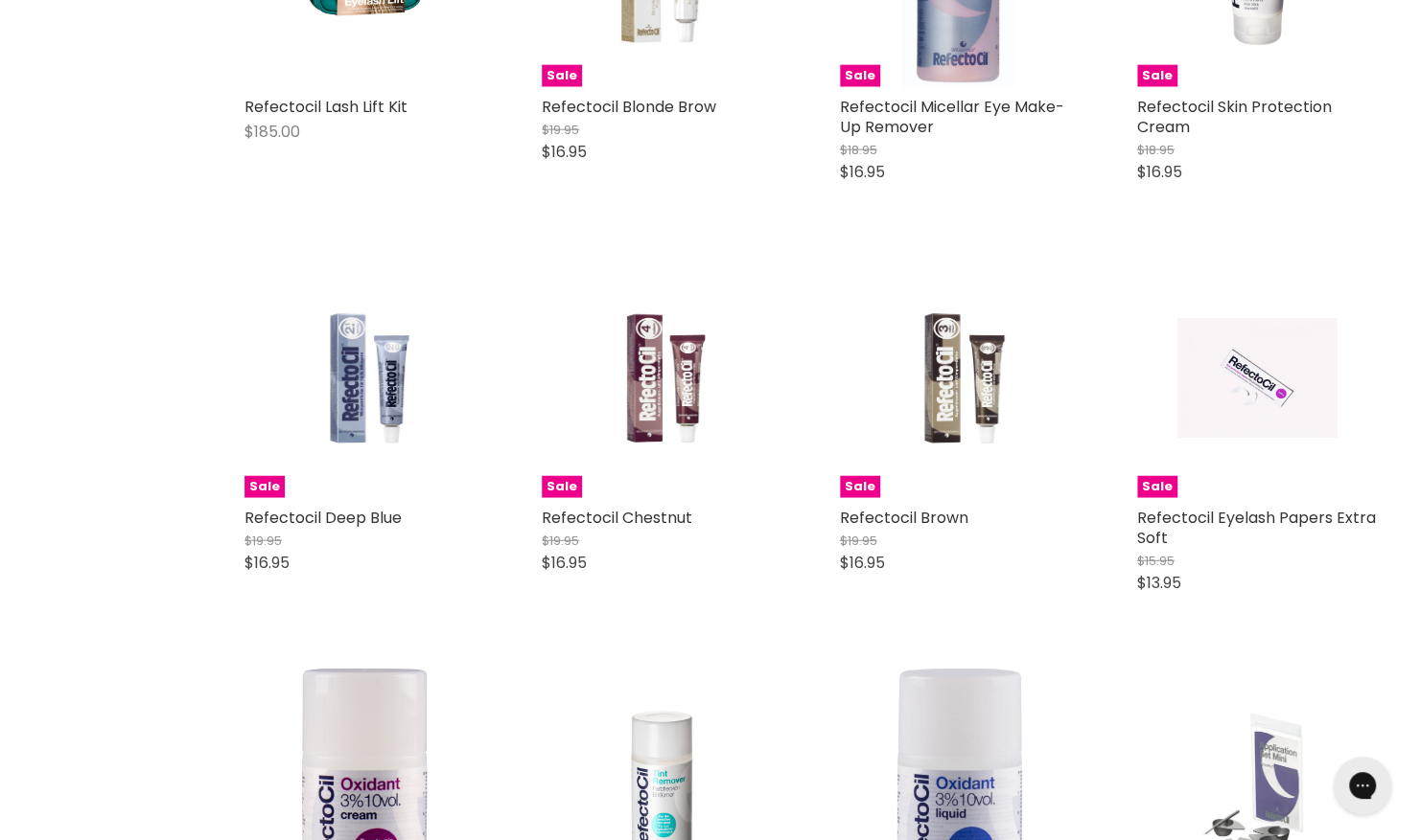
scroll to position [2588, 0]
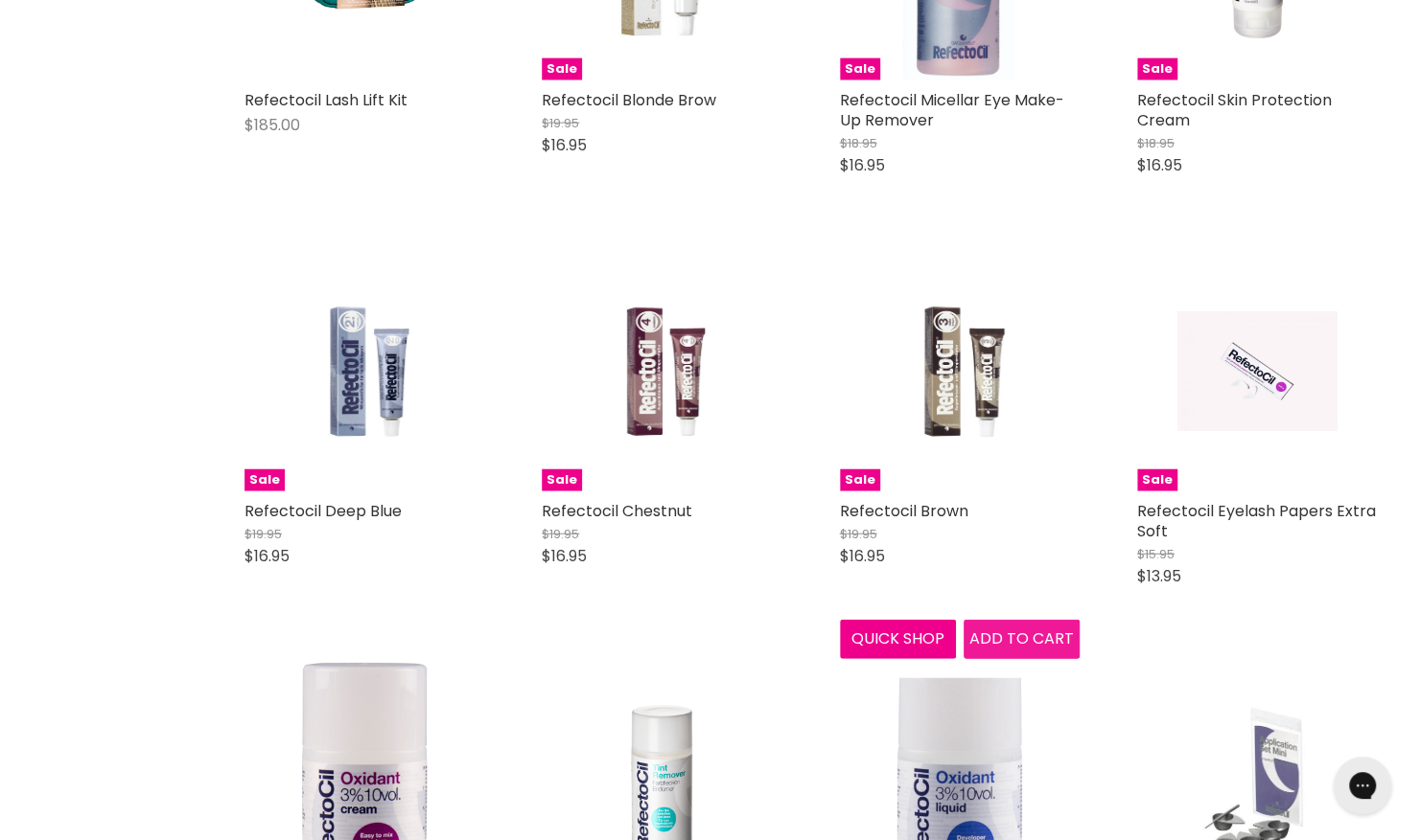
click at [998, 650] on span "Add to cart" at bounding box center [1022, 638] width 105 height 22
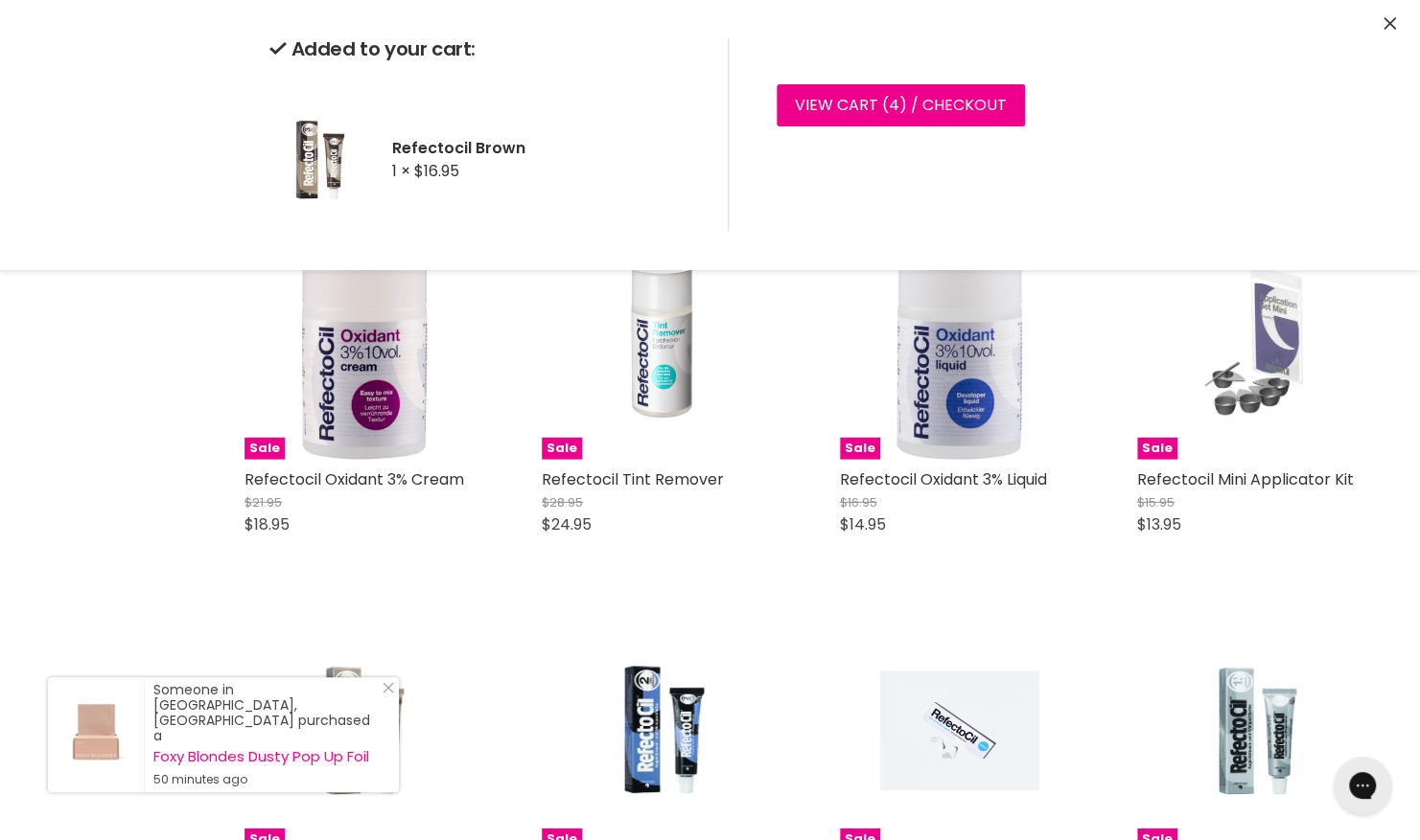
scroll to position [3015, 0]
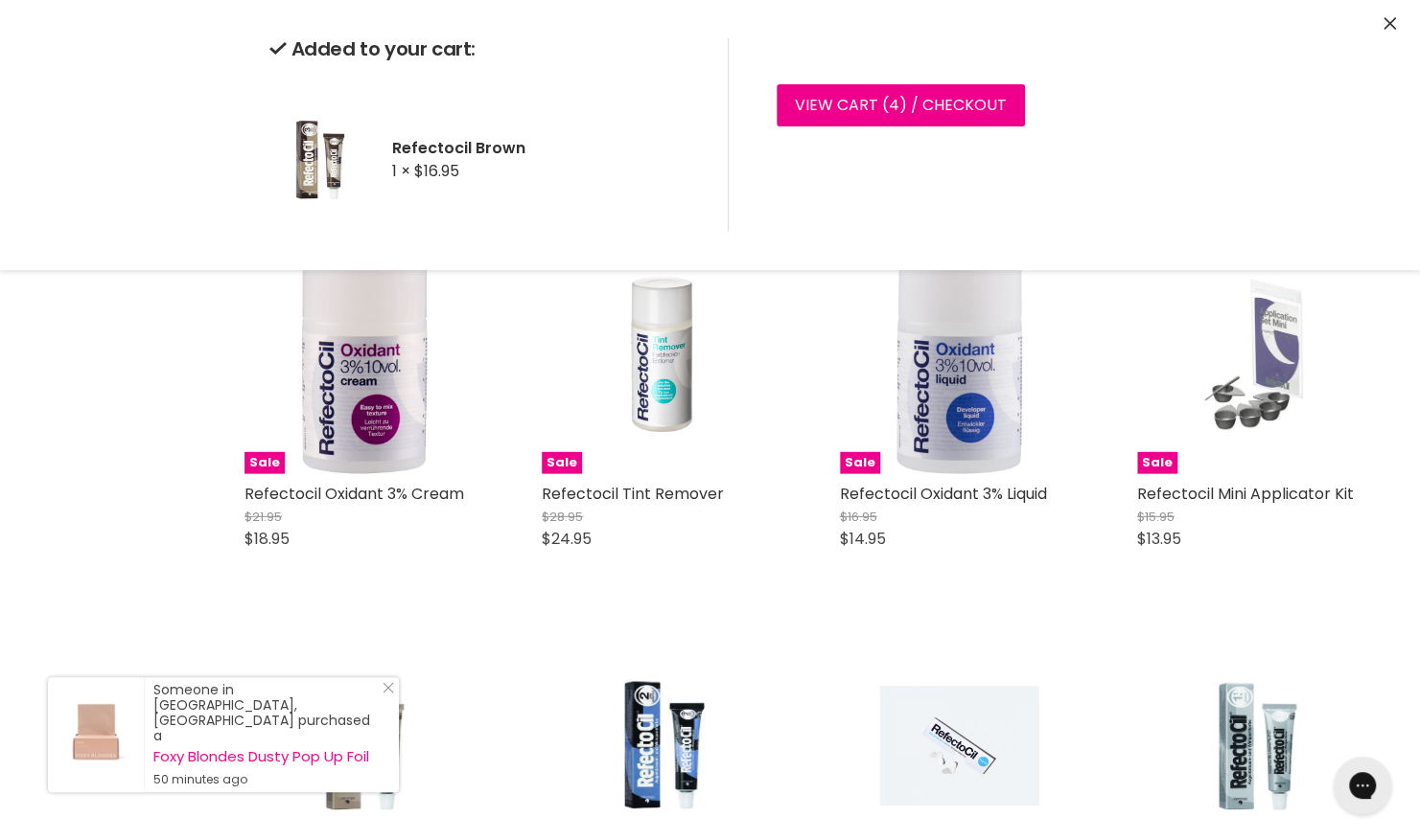
click at [418, 588] on div "Sale Refectocil Oxidant 3% Cream $21.95 $18.95 RefectoCil Quick shop Add to cart" at bounding box center [363, 402] width 278 height 373
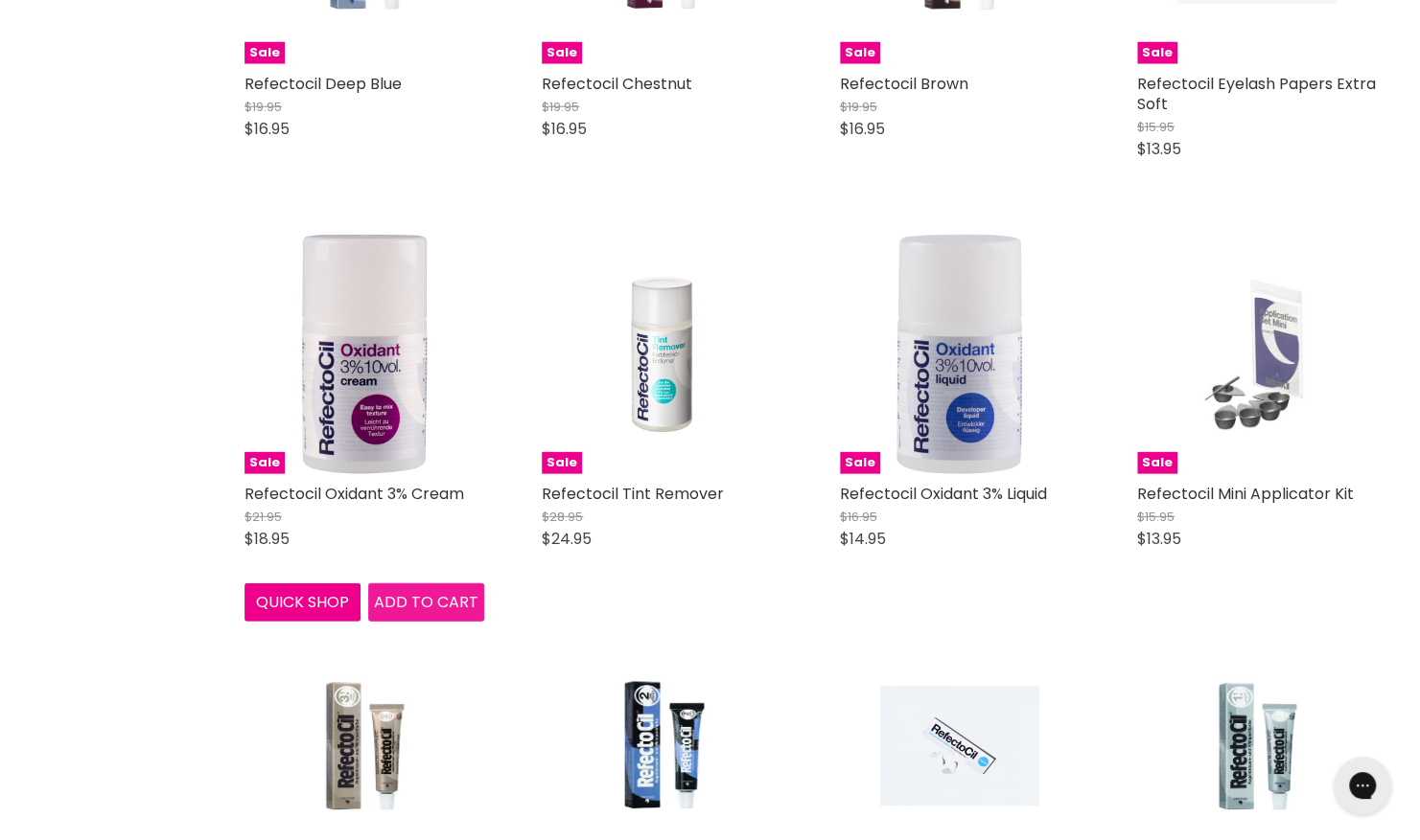
click at [411, 613] on span "Add to cart" at bounding box center [426, 602] width 105 height 22
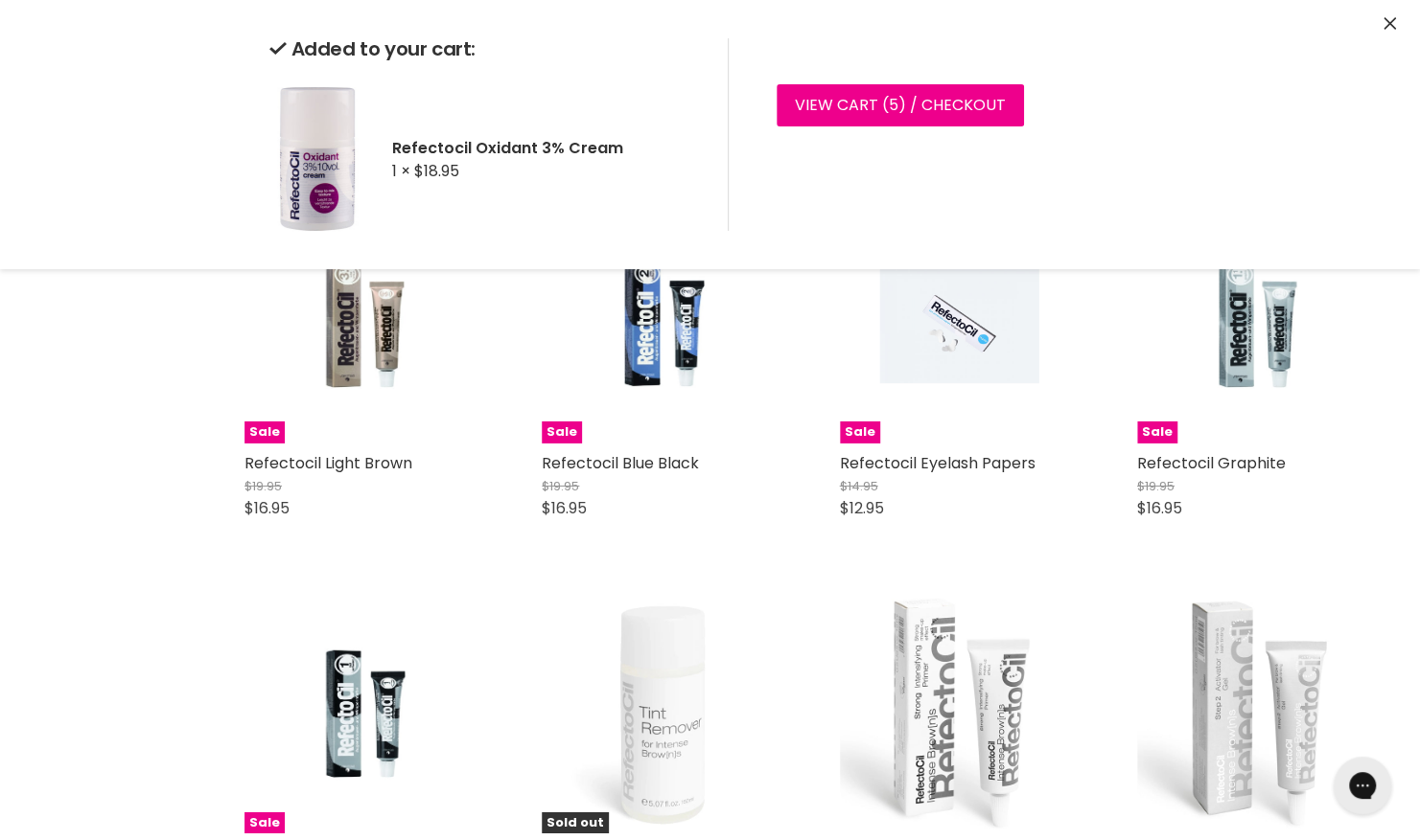
scroll to position [3402, 0]
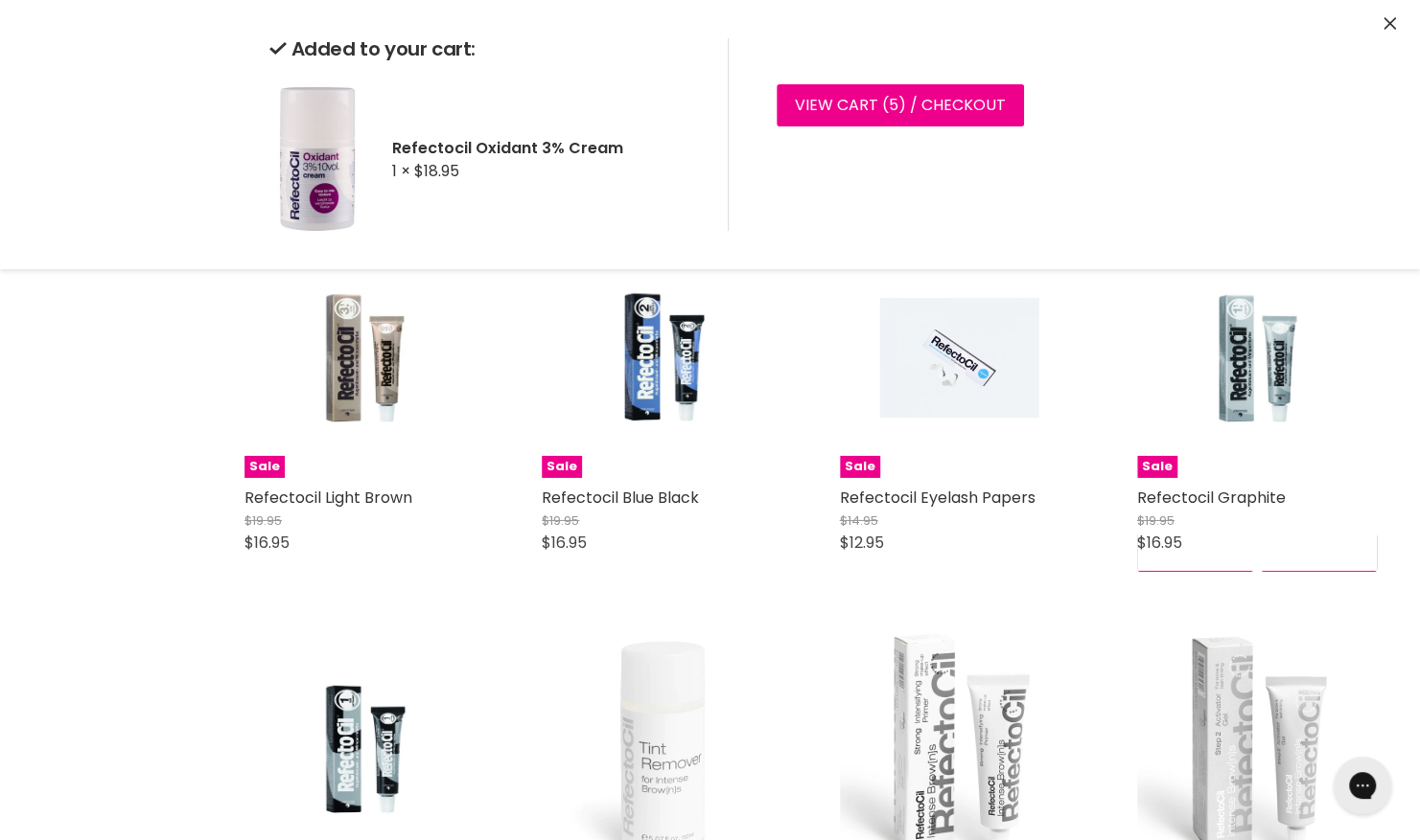
click at [1305, 592] on div "Sale Refectocil Graphite $19.95 $16.95 RefectoCil Quick shop Add to cart" at bounding box center [1256, 406] width 278 height 373
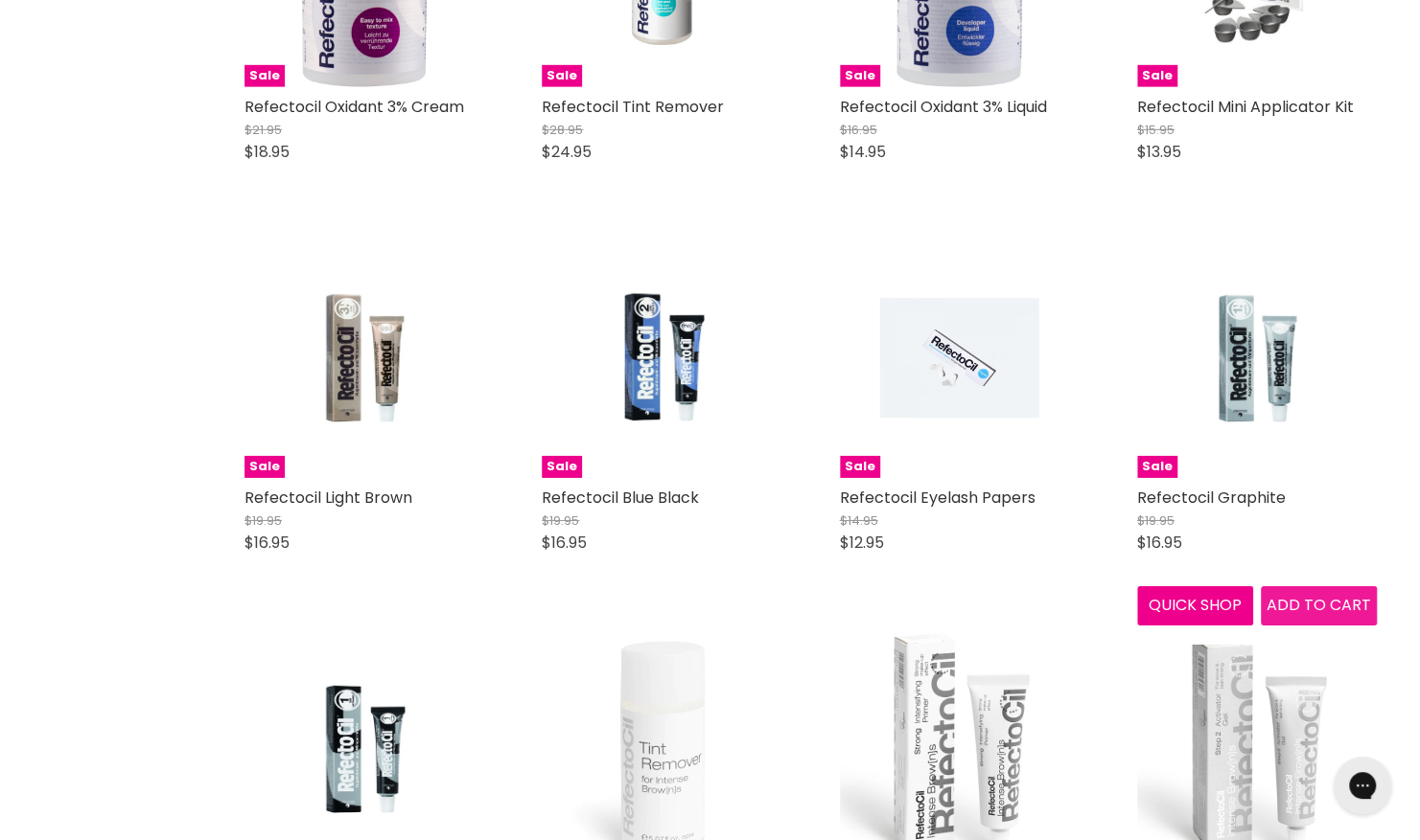
click at [1320, 616] on span "Add to cart" at bounding box center [1319, 605] width 105 height 22
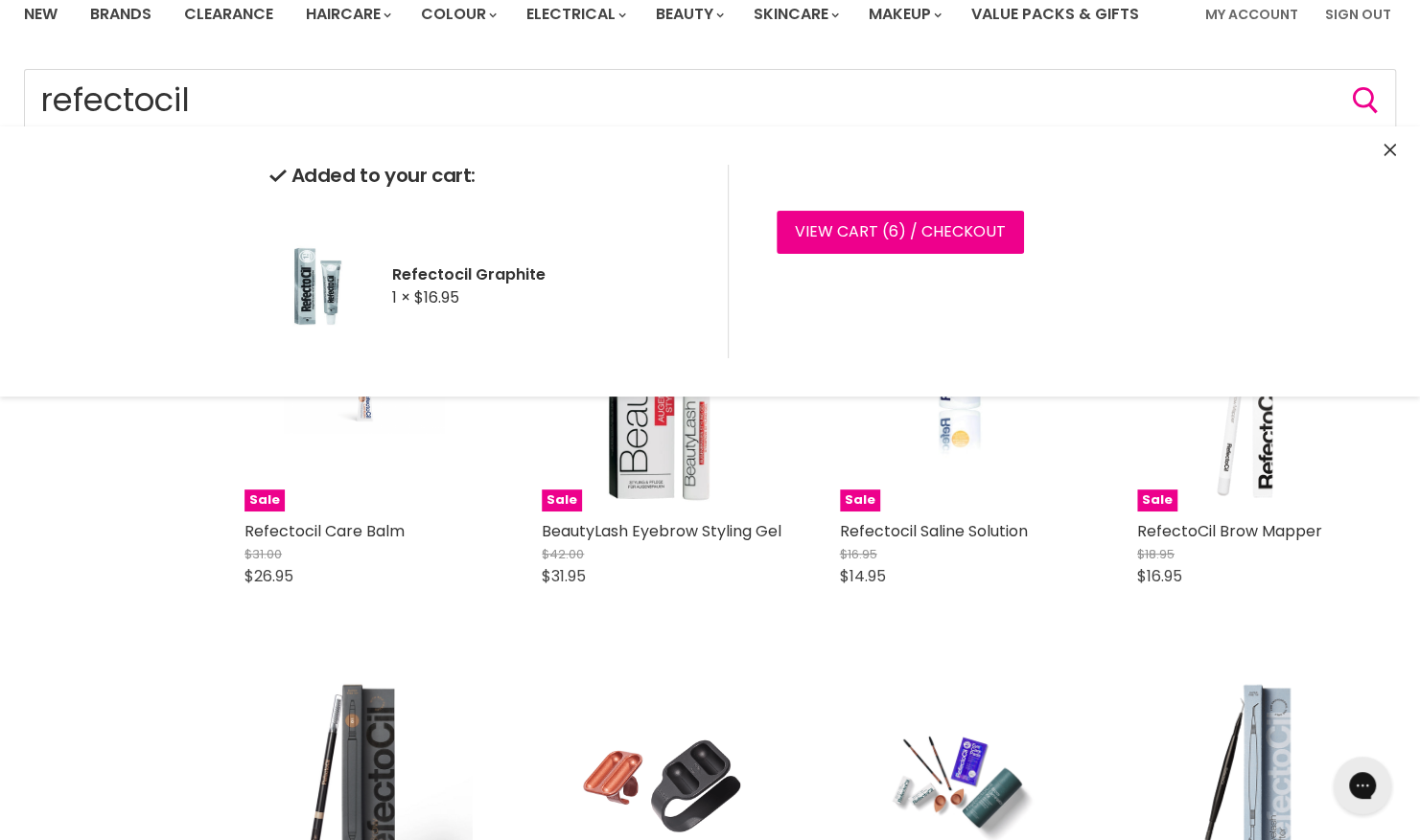
scroll to position [78, 0]
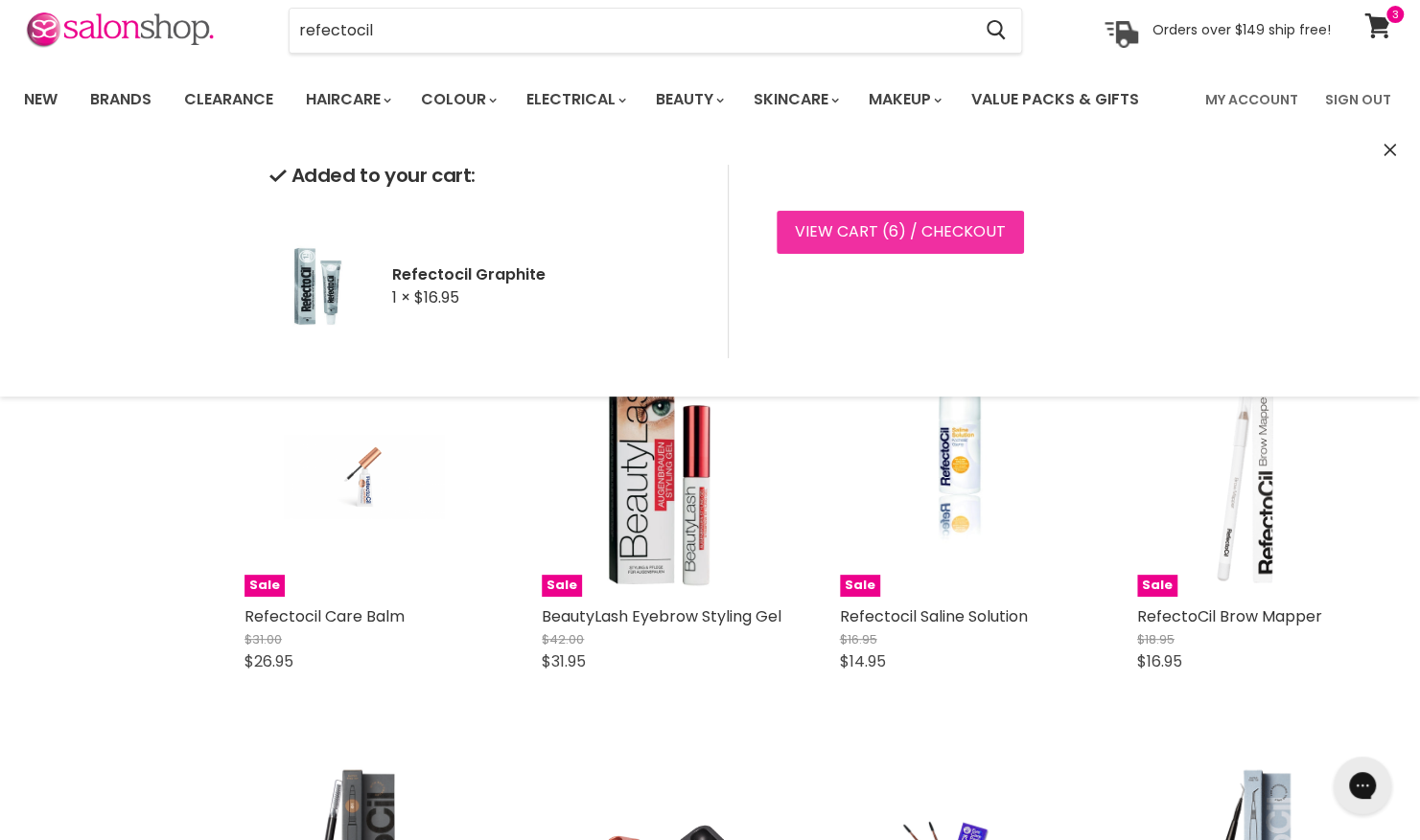
click at [908, 222] on link "View cart ( 6 ) / Checkout" at bounding box center [899, 233] width 247 height 43
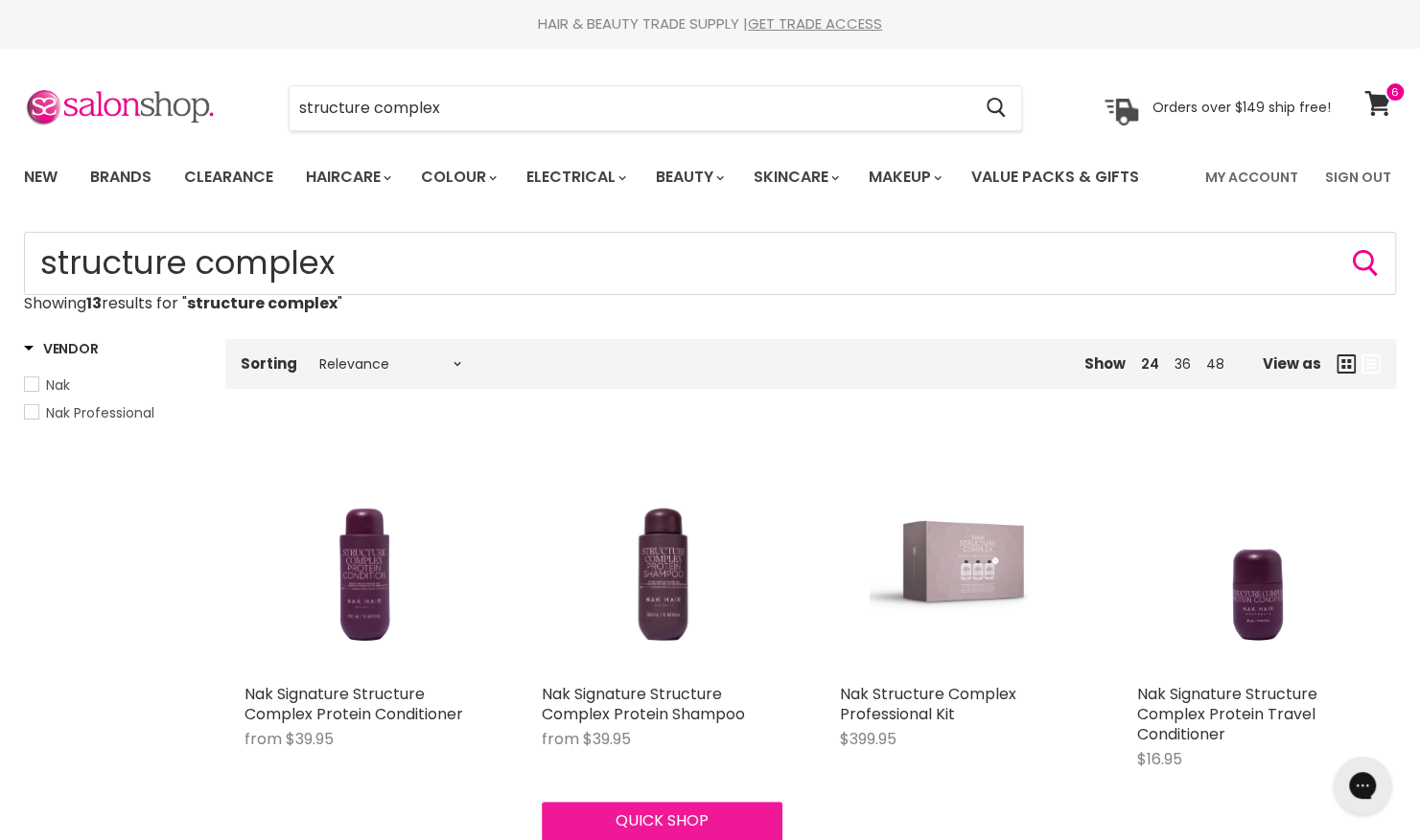
click at [660, 817] on button "Quick shop" at bounding box center [661, 822] width 239 height 39
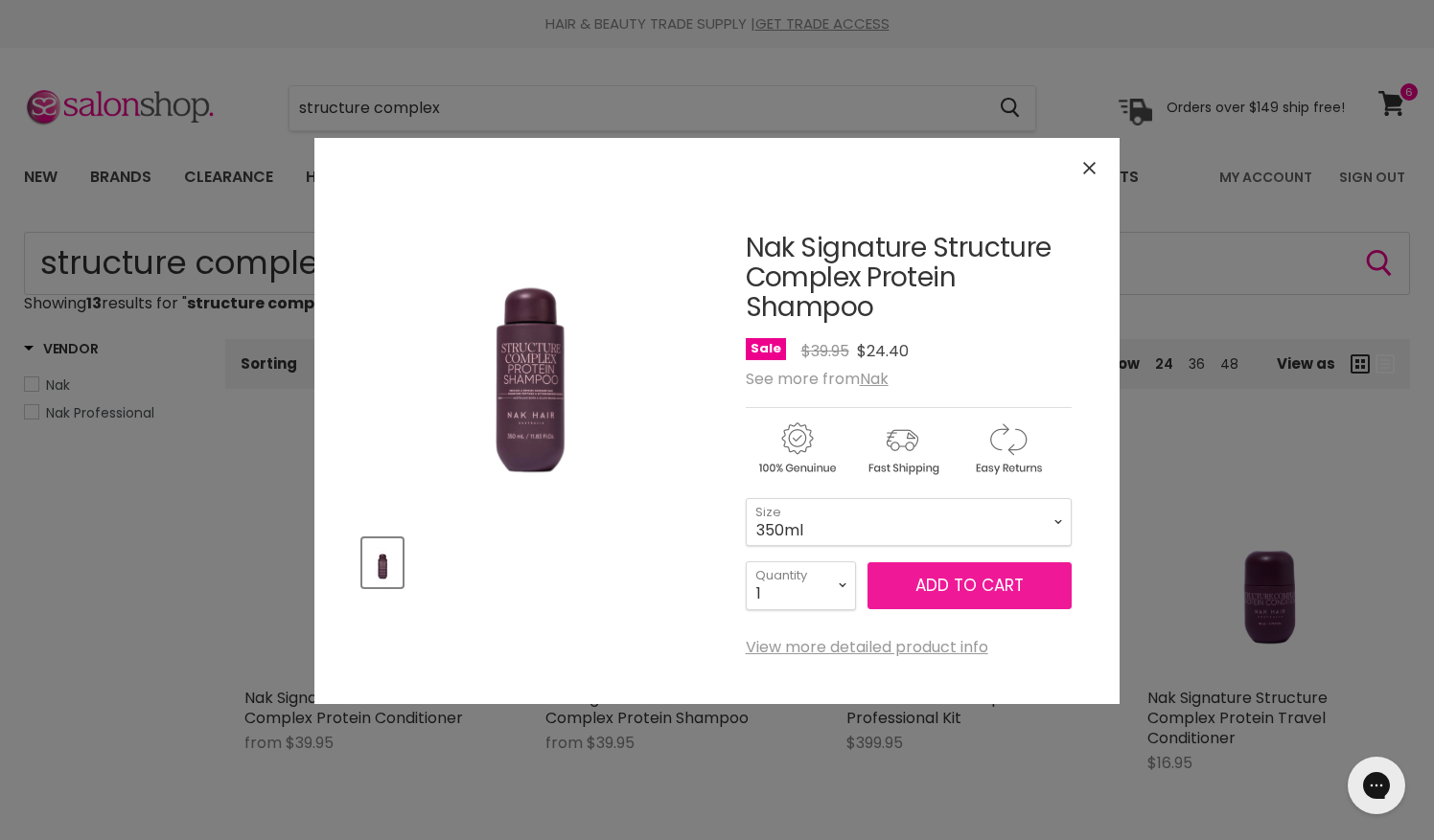
click at [984, 588] on span "Add to cart" at bounding box center [970, 586] width 109 height 23
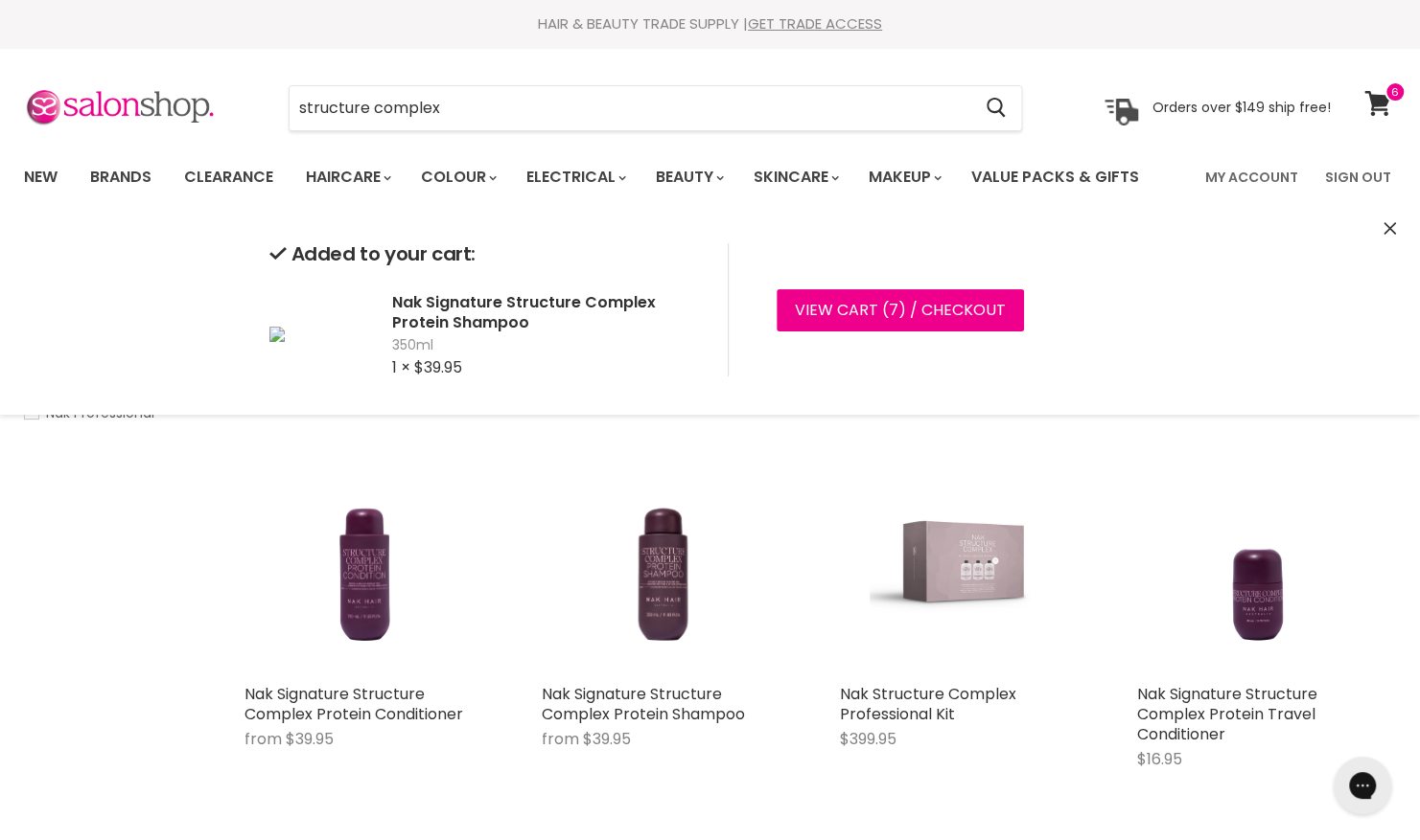
drag, startPoint x: 495, startPoint y: 107, endPoint x: 271, endPoint y: 117, distance: 224.2
click at [271, 117] on div "structure complex Cancel" at bounding box center [655, 109] width 832 height 45
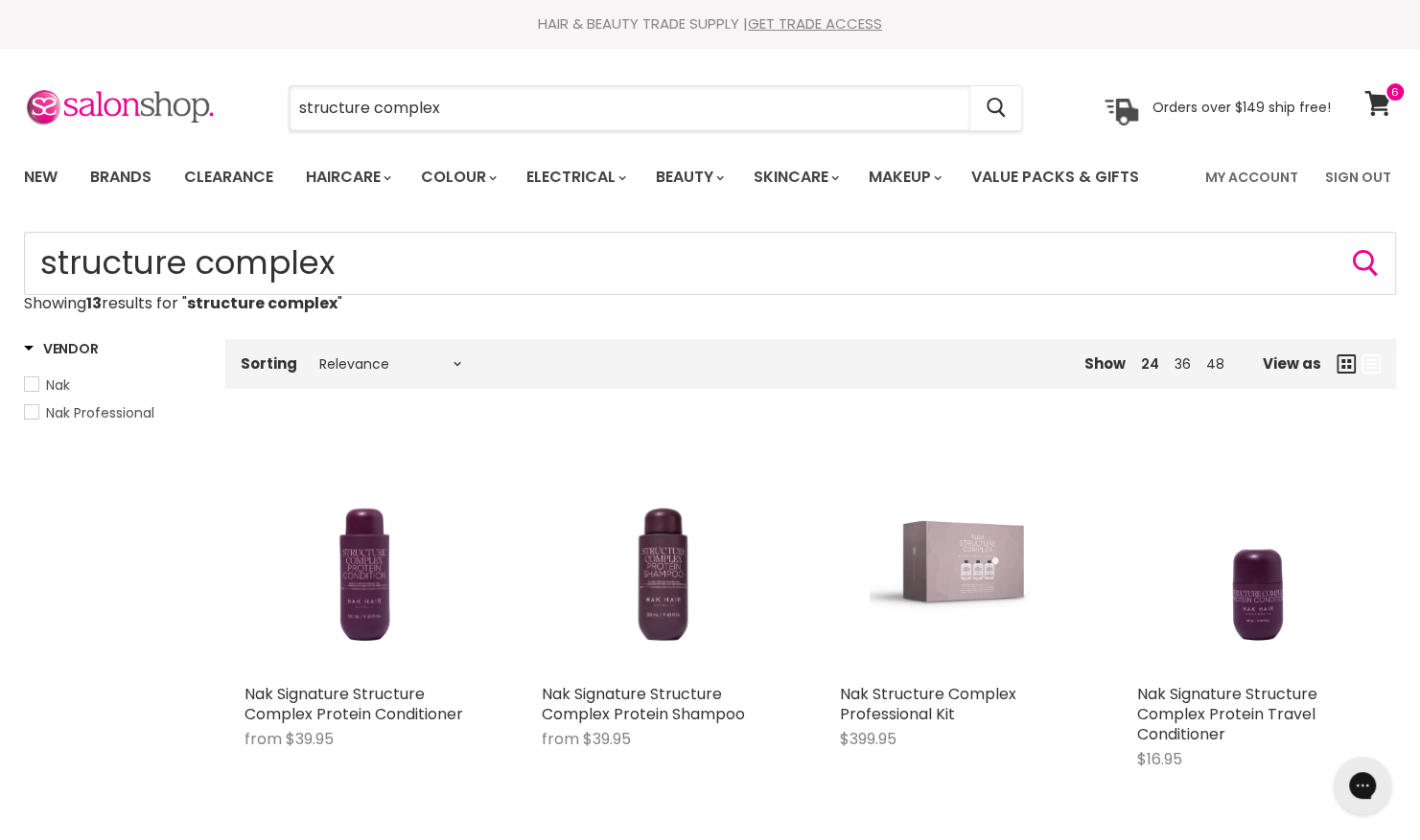
drag, startPoint x: 485, startPoint y: 113, endPoint x: 224, endPoint y: 118, distance: 261.0
click at [224, 118] on div "structure complex Cancel Orders over $149 ship free!" at bounding box center [678, 109] width 1307 height 45
type input "foil"
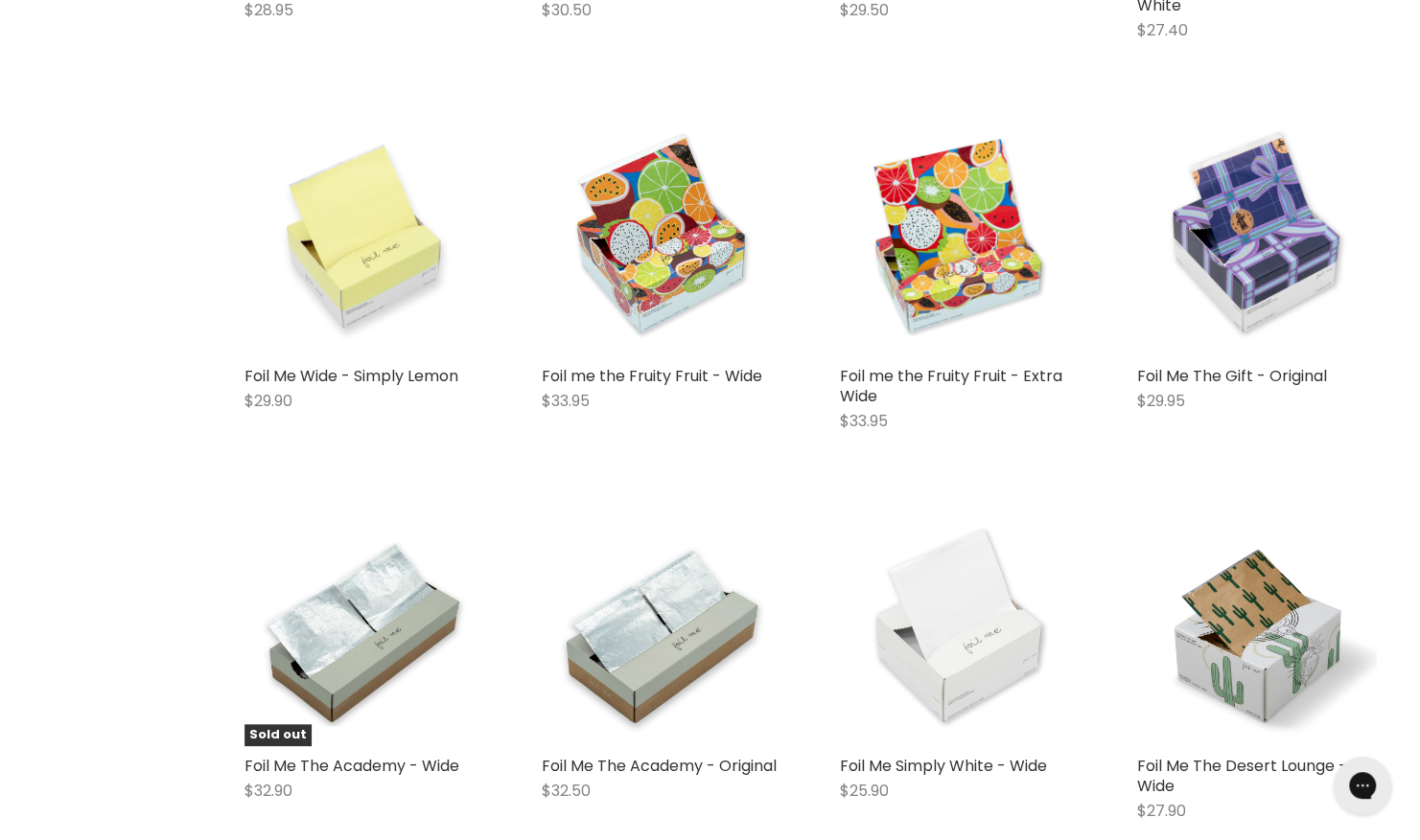
scroll to position [712, 0]
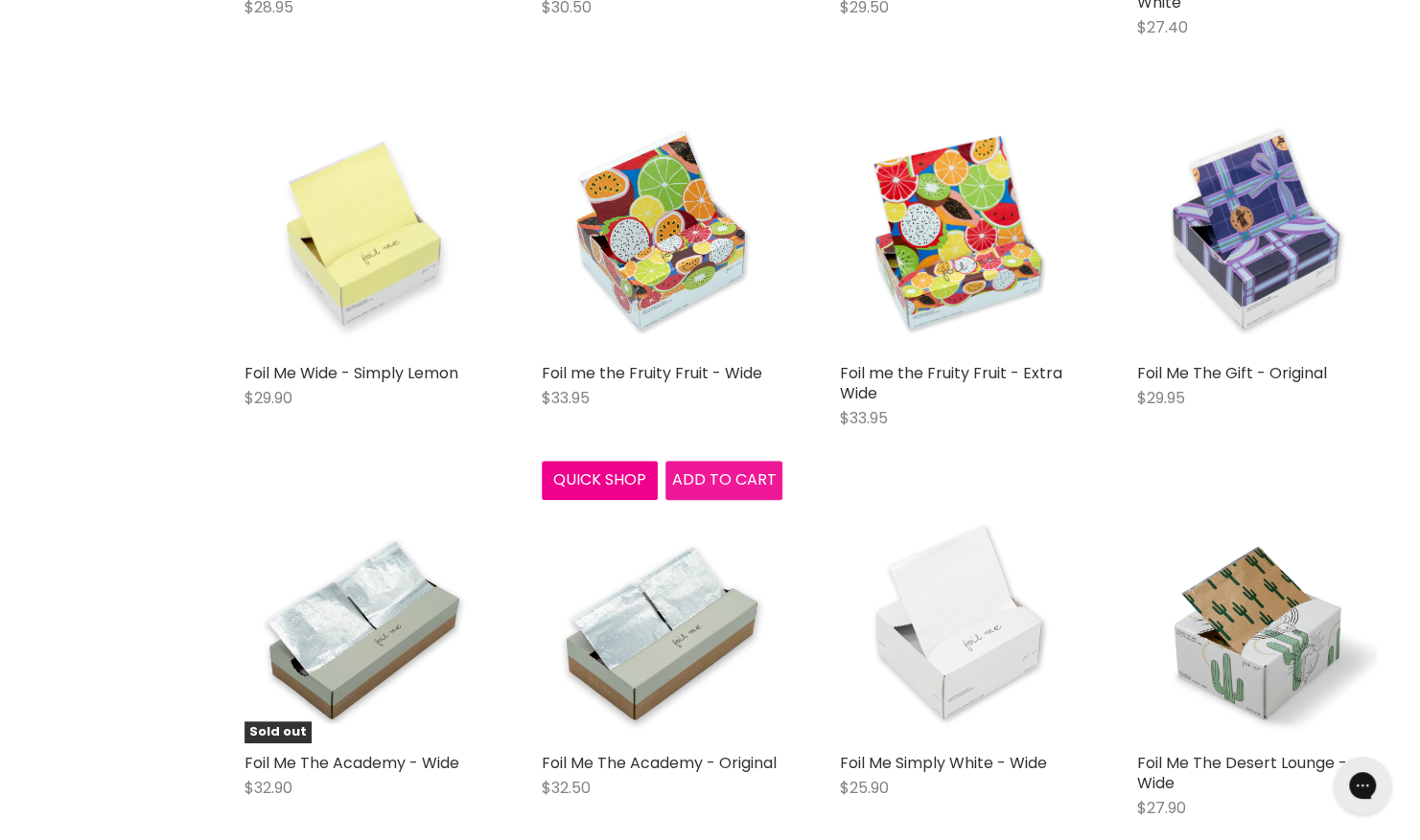
click at [707, 485] on span "Add to cart" at bounding box center [723, 480] width 105 height 22
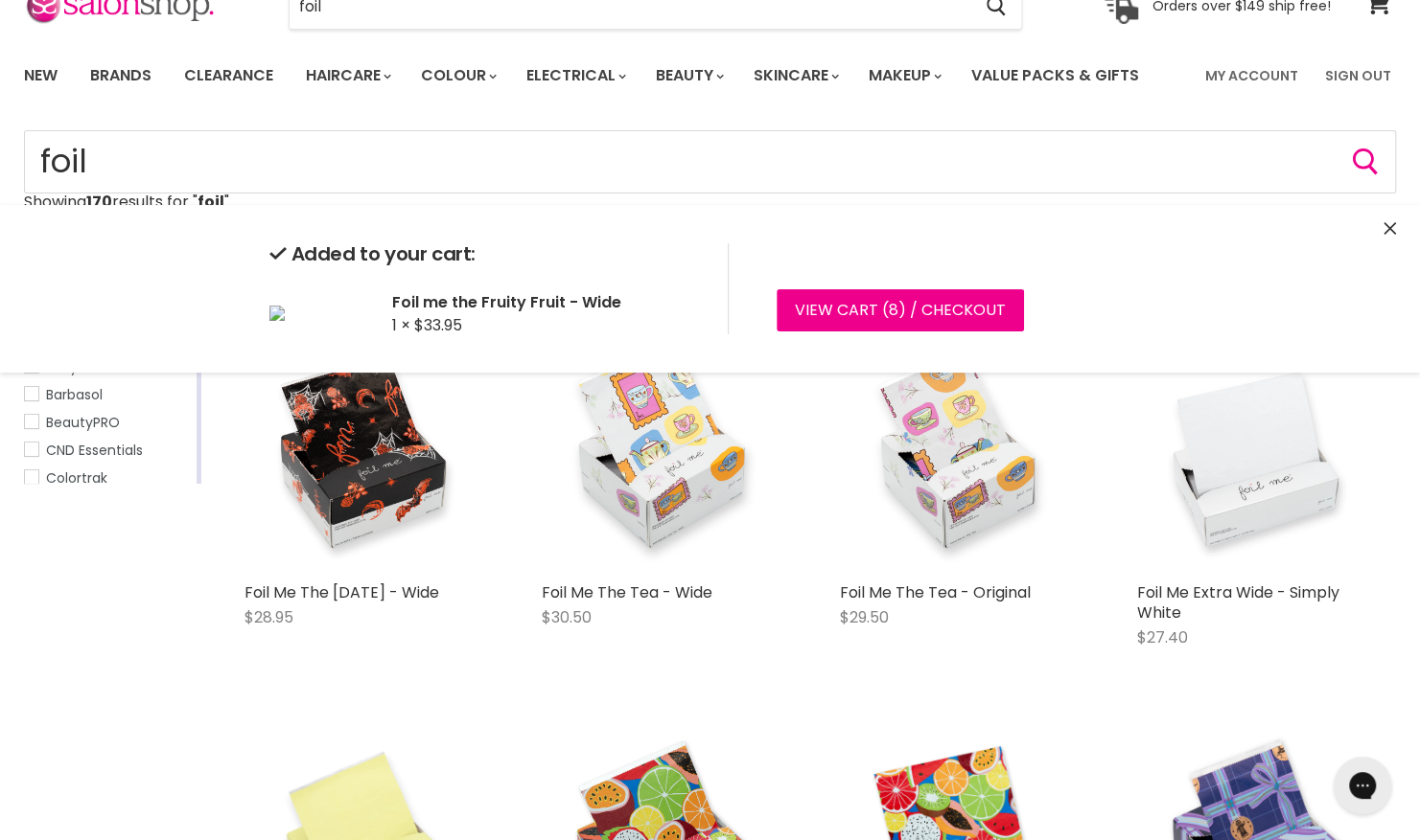
scroll to position [0, 0]
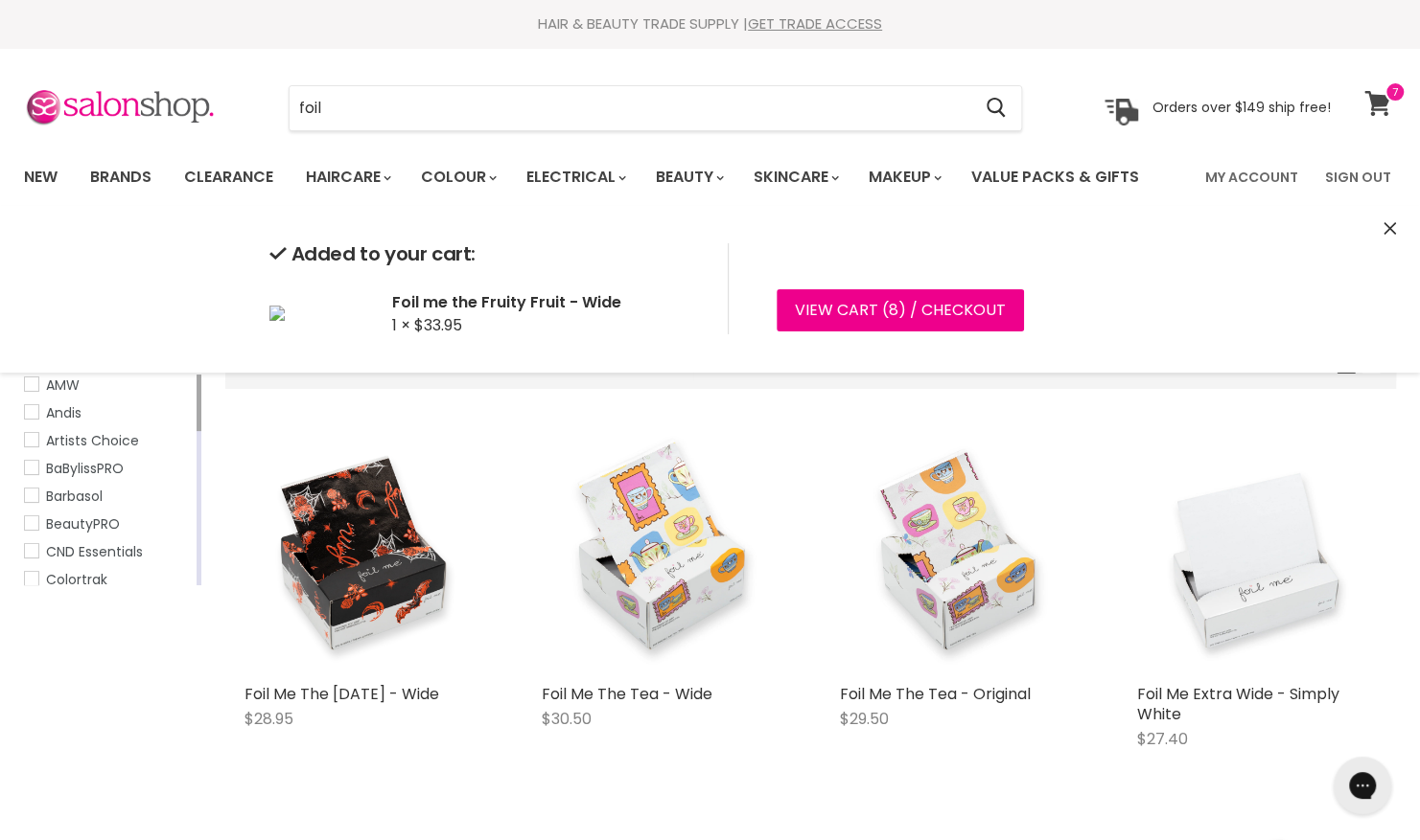
click at [1387, 90] on span at bounding box center [1395, 92] width 21 height 21
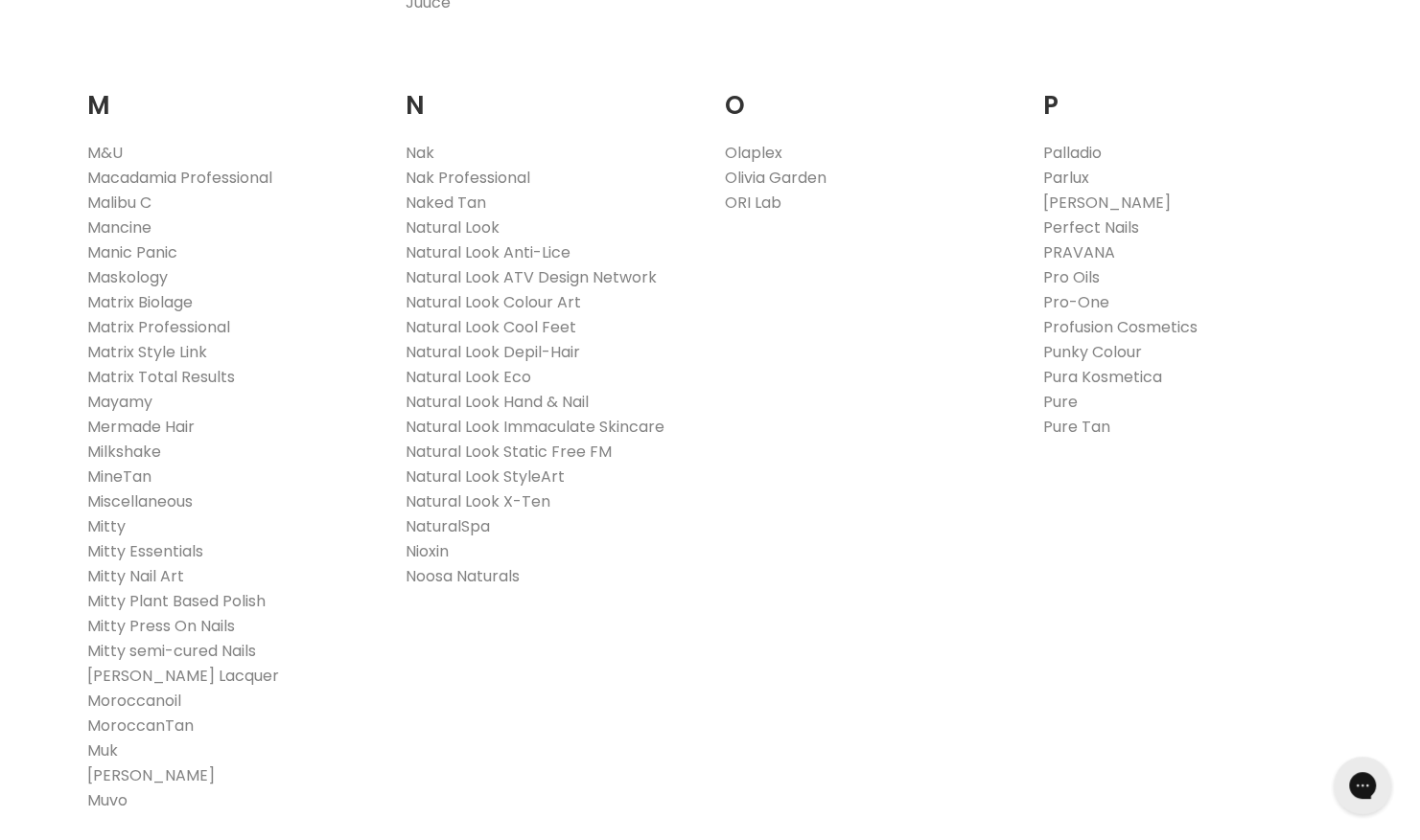
scroll to position [2117, 0]
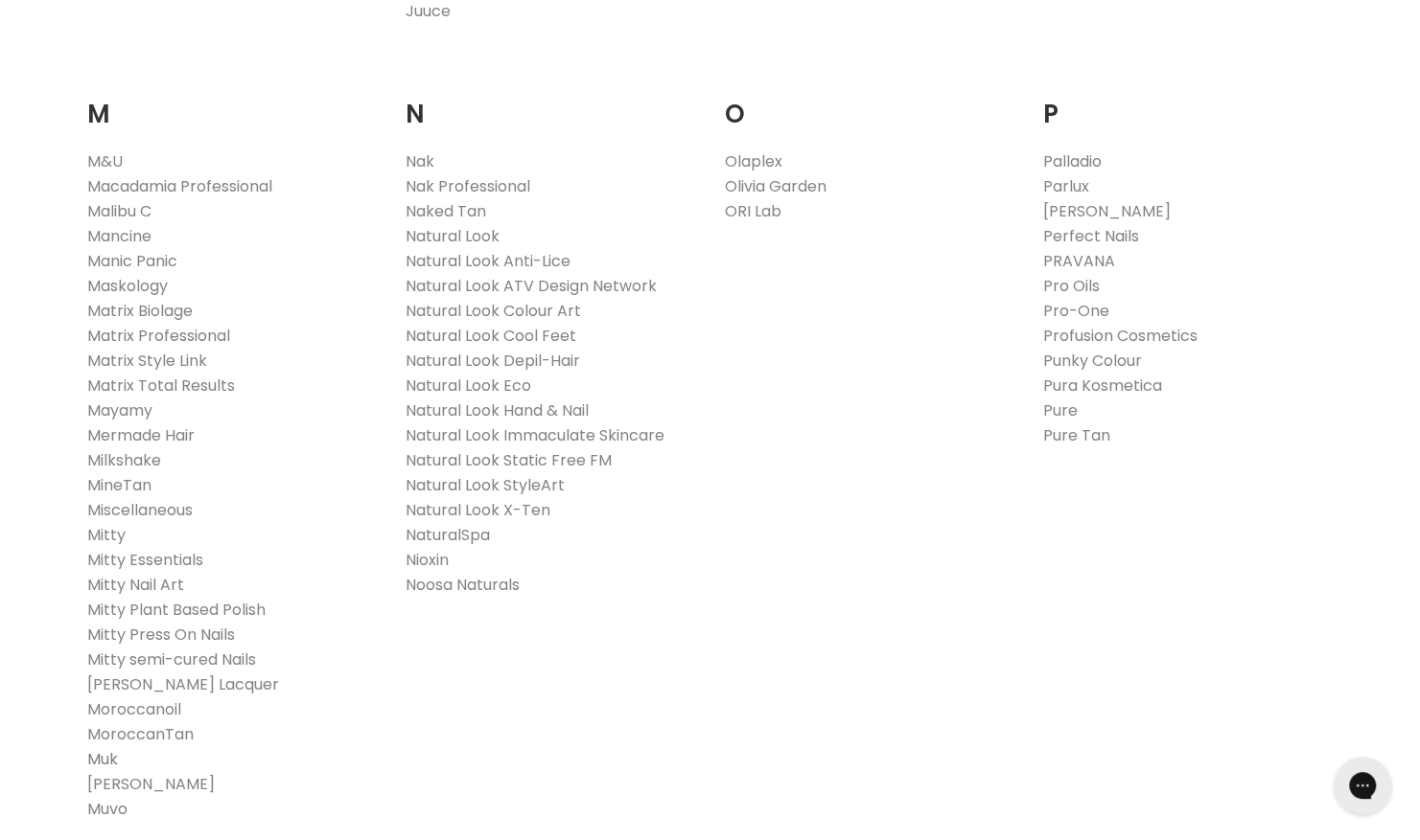
click at [102, 761] on link "Muk" at bounding box center [103, 759] width 31 height 22
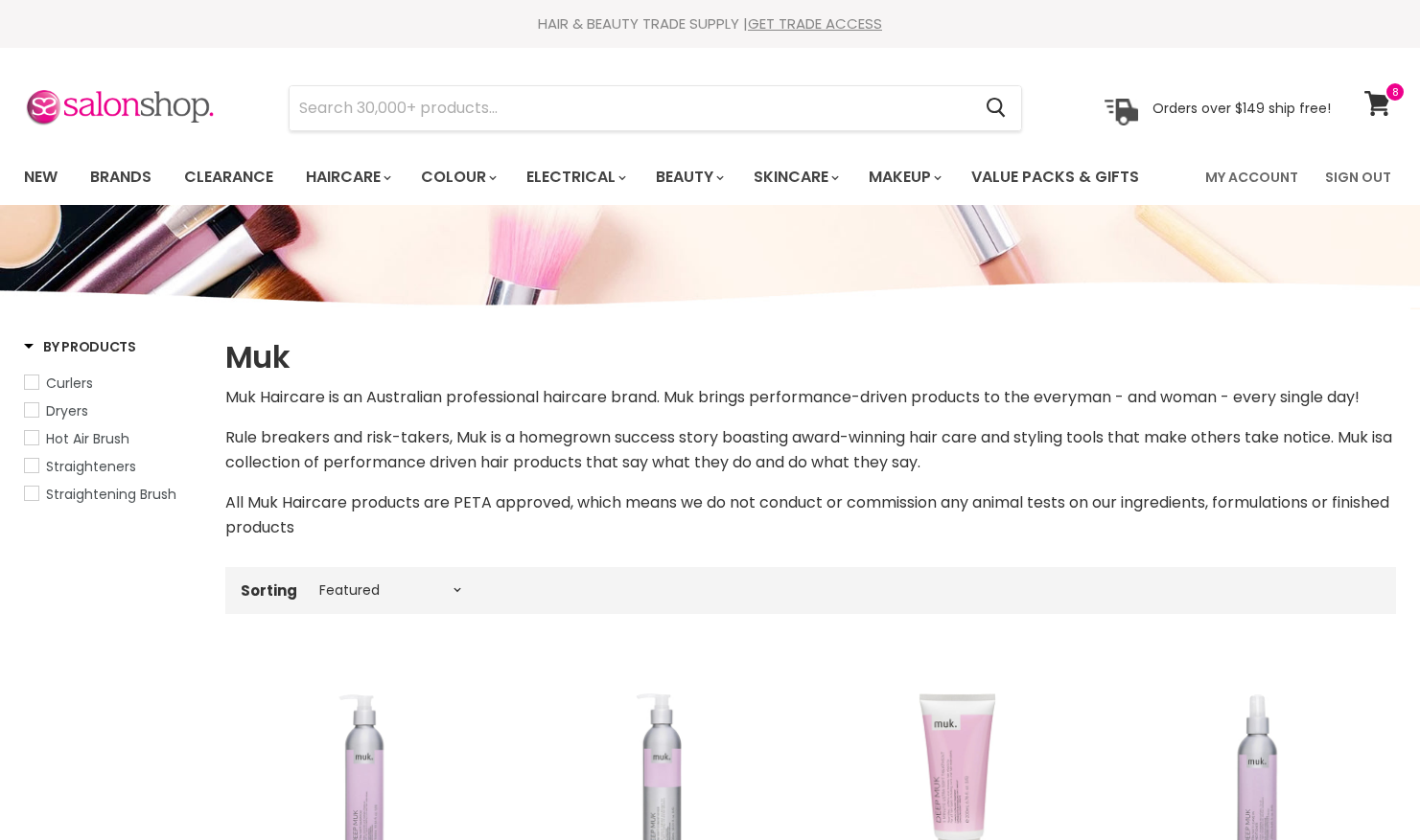
select select "manual"
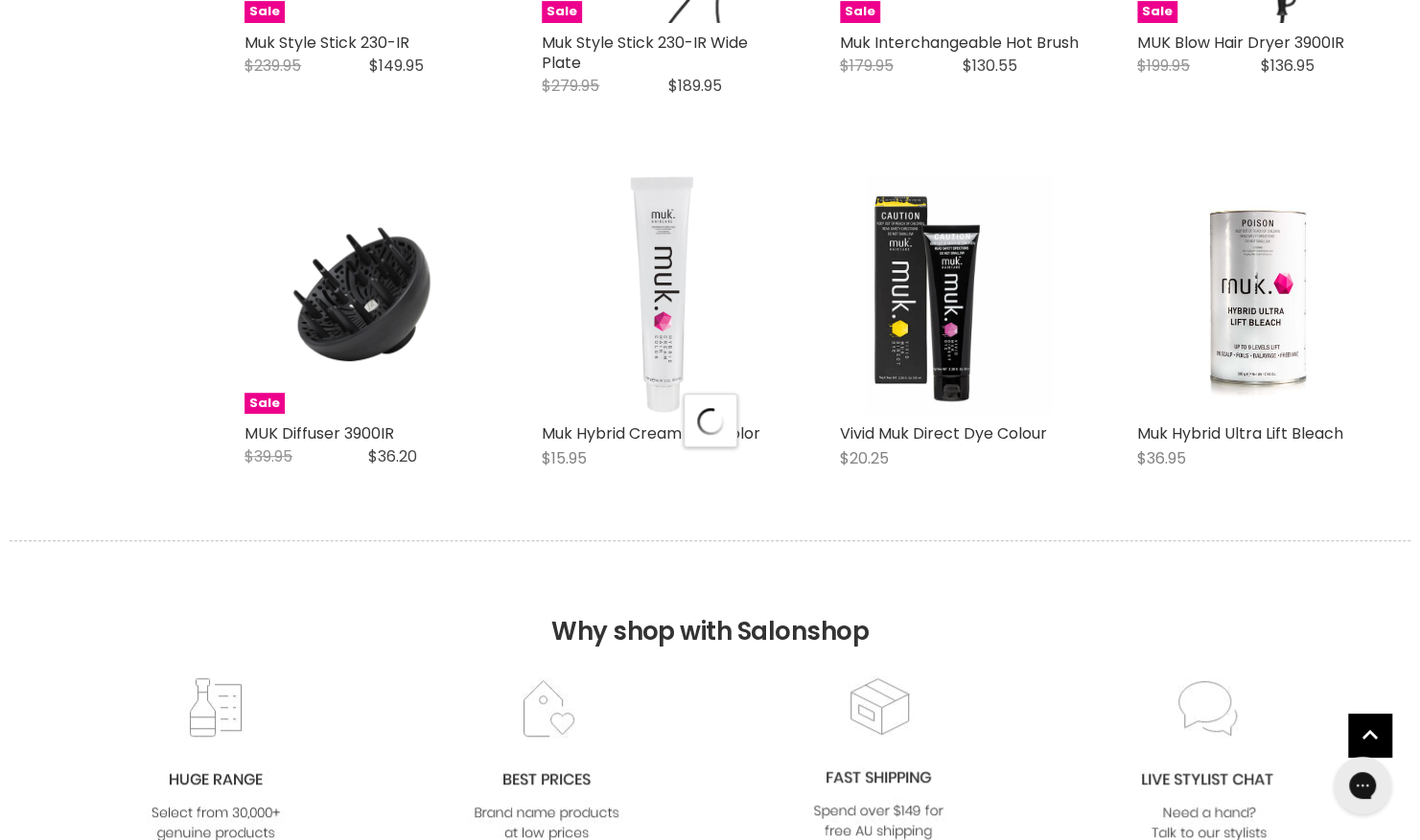
select select "manual"
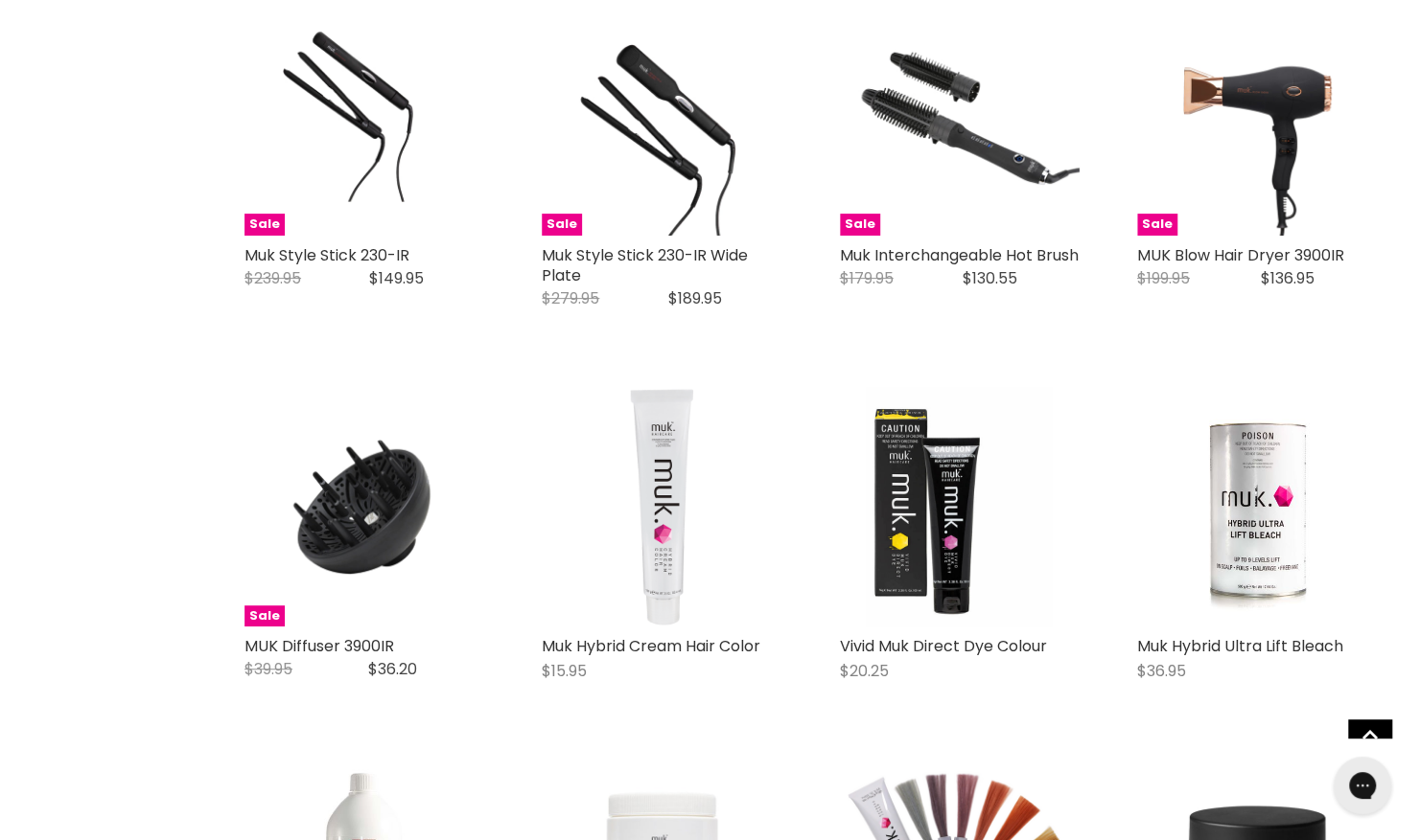
scroll to position [4840, 0]
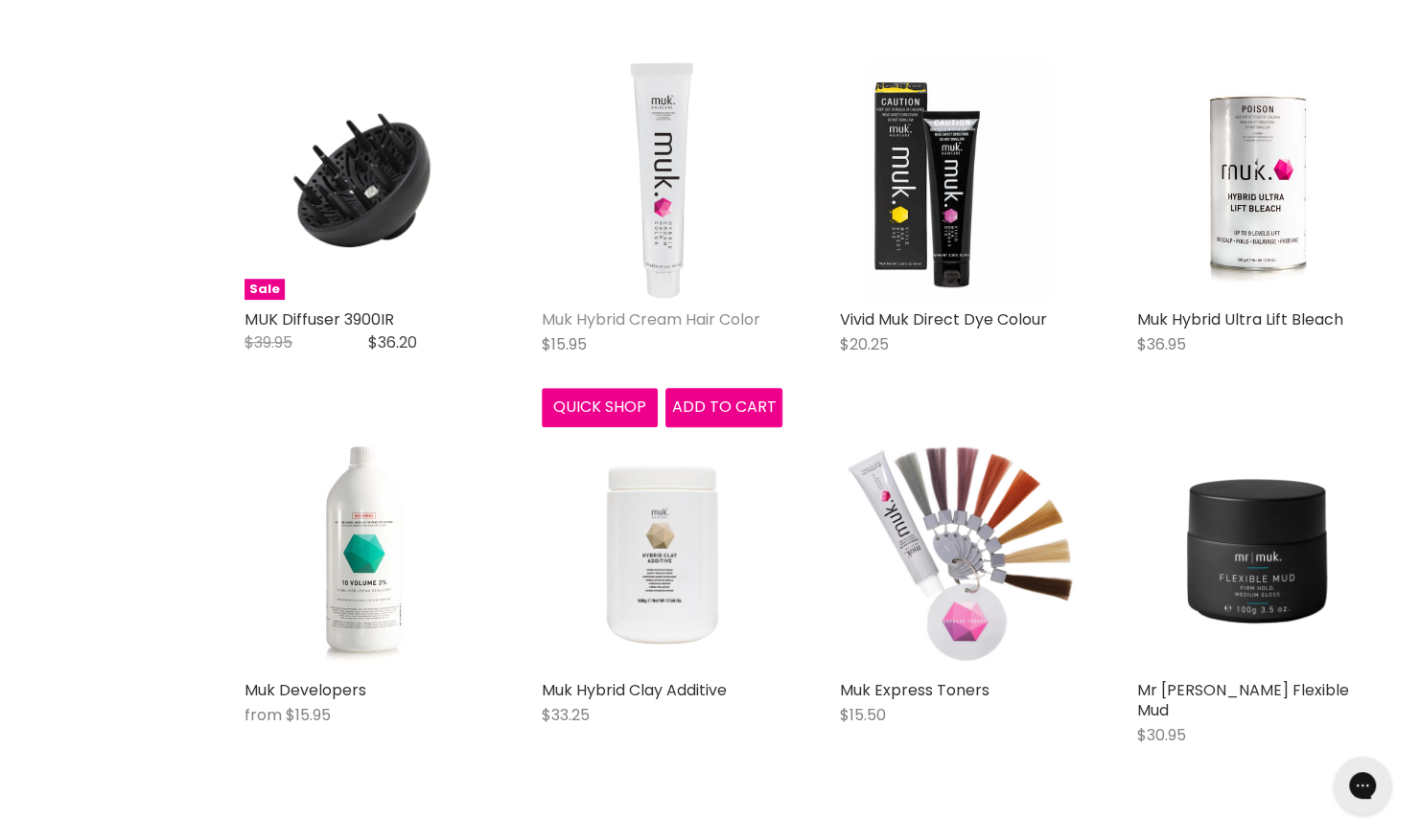
click at [629, 330] on link "Muk Hybrid Cream Hair Color" at bounding box center [651, 320] width 219 height 22
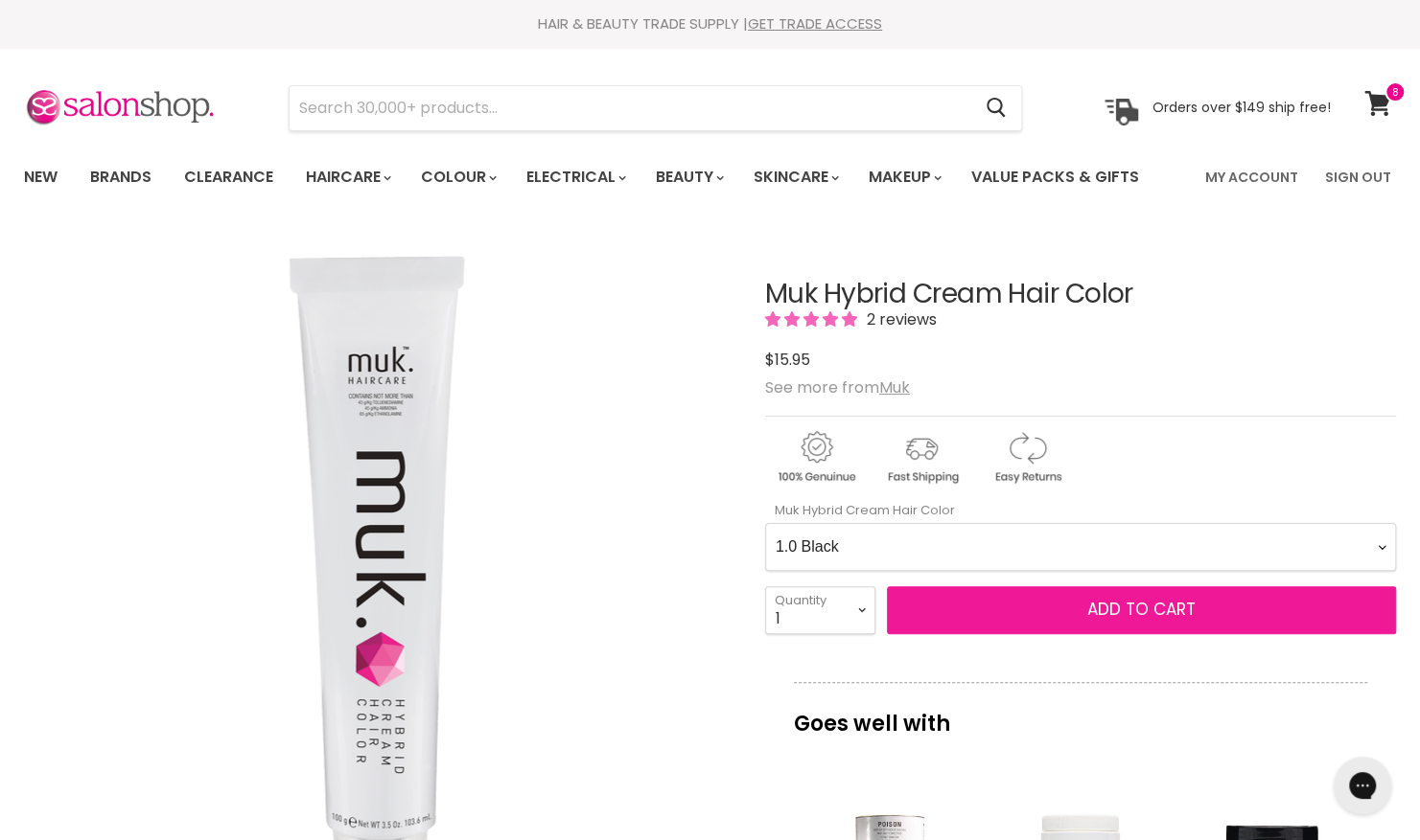
click at [1135, 602] on span "Add to cart" at bounding box center [1142, 609] width 109 height 23
click at [1127, 607] on span "Add to cart" at bounding box center [1142, 609] width 109 height 23
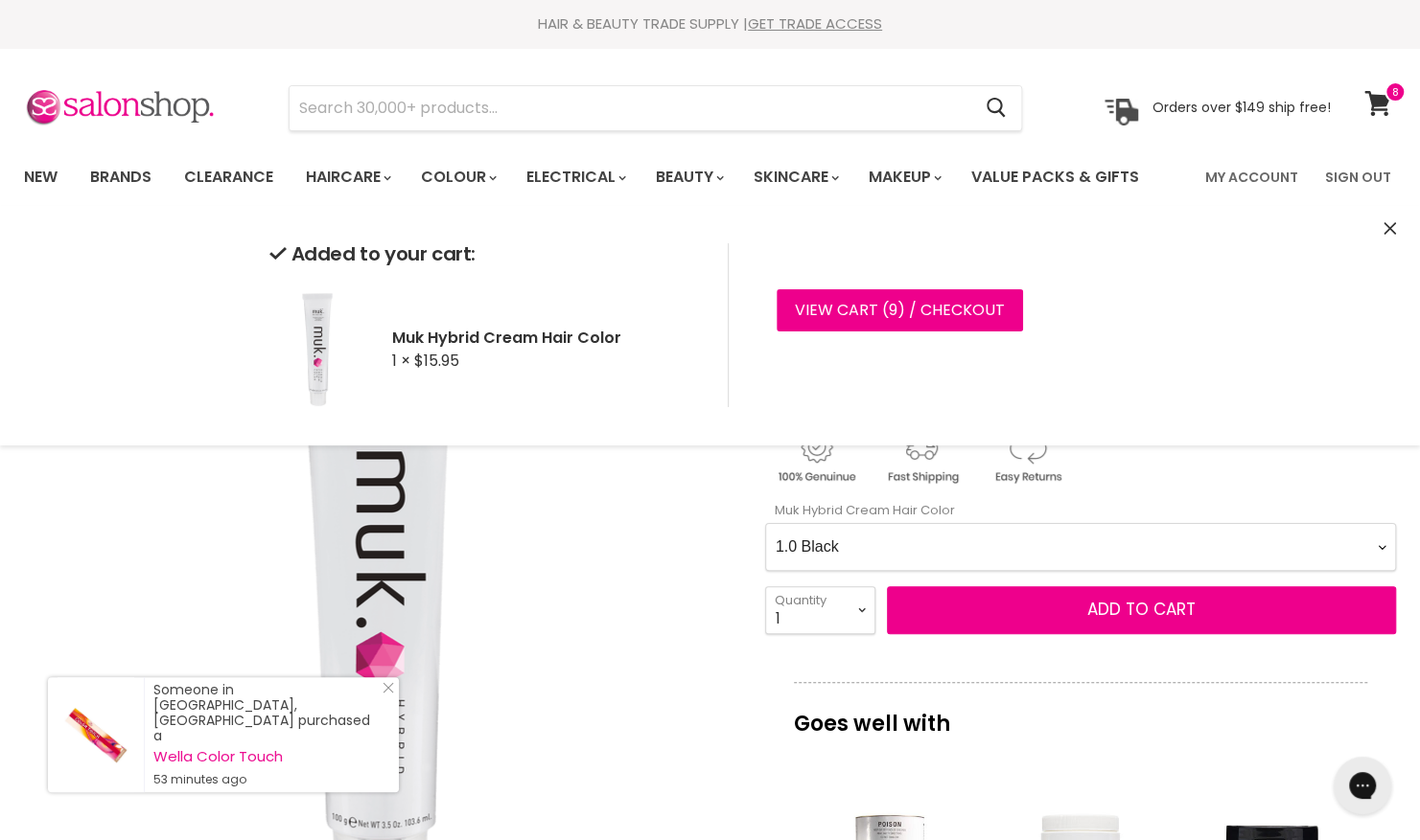
click at [1113, 551] on Color-0-0 "1.0 Black 1.11 Blue Black Intense Ash 2.0 Darkest Brown 3.0 Dark Brown 3.11 Dar…" at bounding box center [1080, 546] width 631 height 47
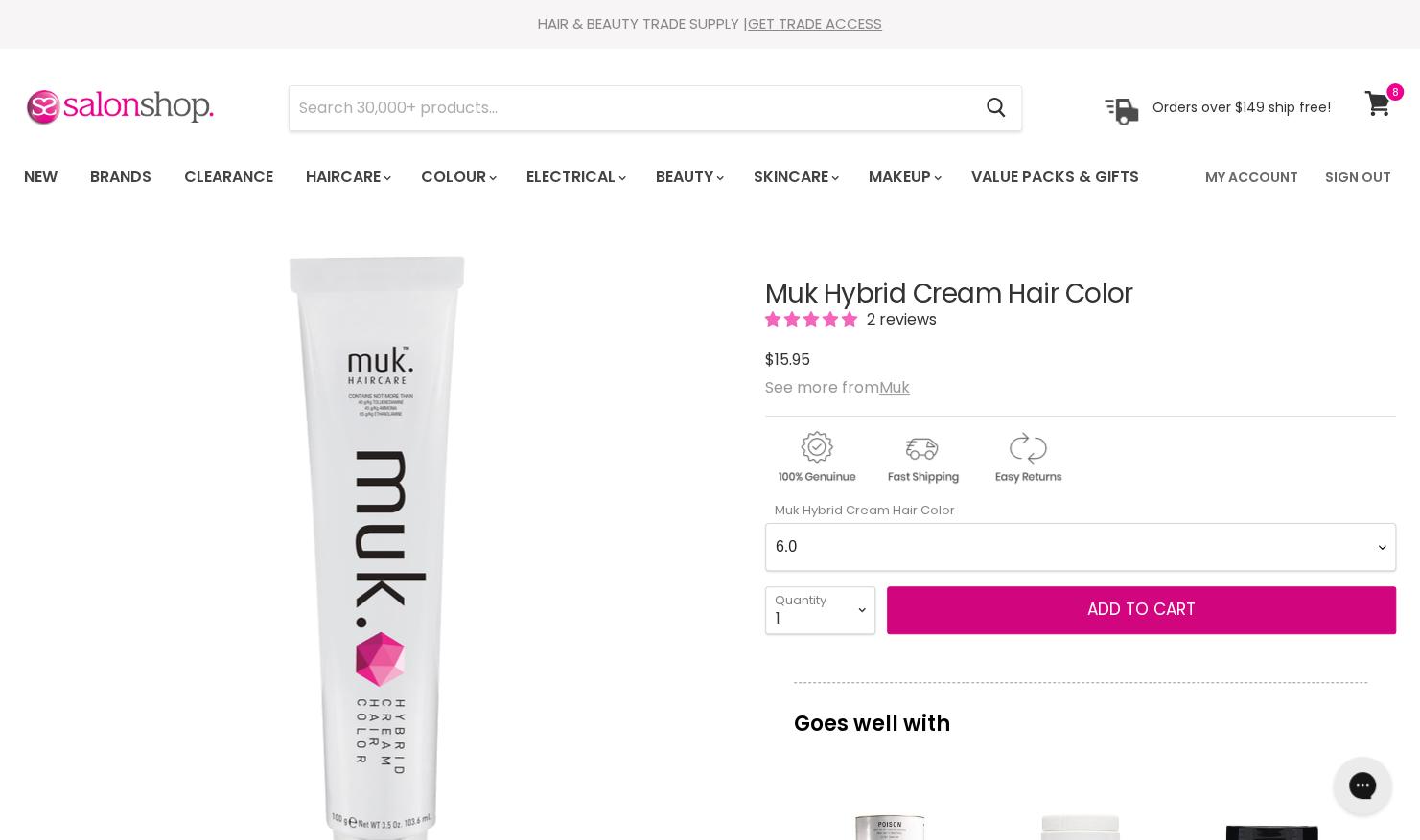
click at [765, 523] on Color-0-0 "1.0 Black 1.11 Blue Black Intense Ash 2.0 Darkest Brown 3.0 Dark Brown 3.11 Dar…" at bounding box center [1080, 546] width 631 height 47
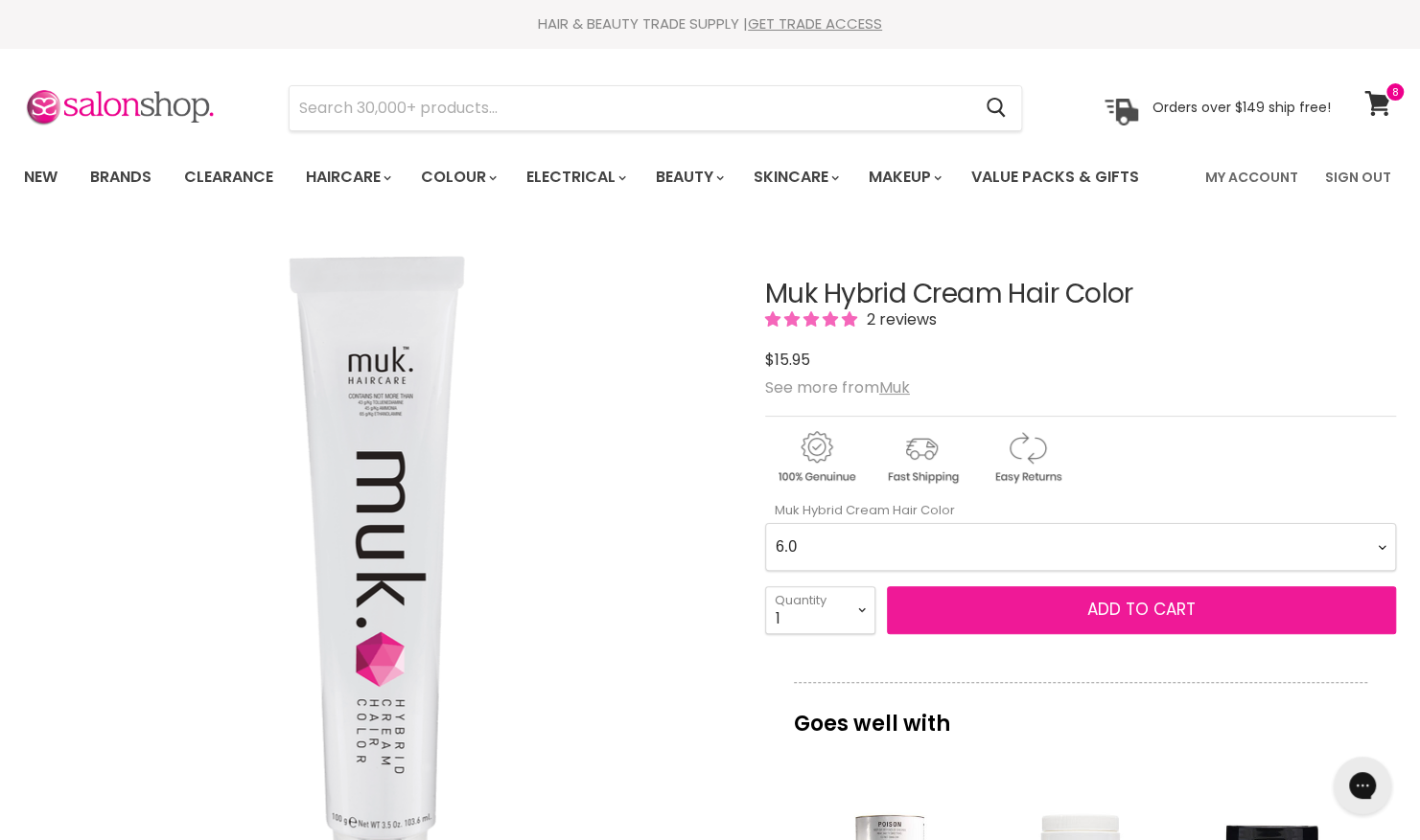
click at [1152, 607] on span "Add to cart" at bounding box center [1142, 609] width 109 height 23
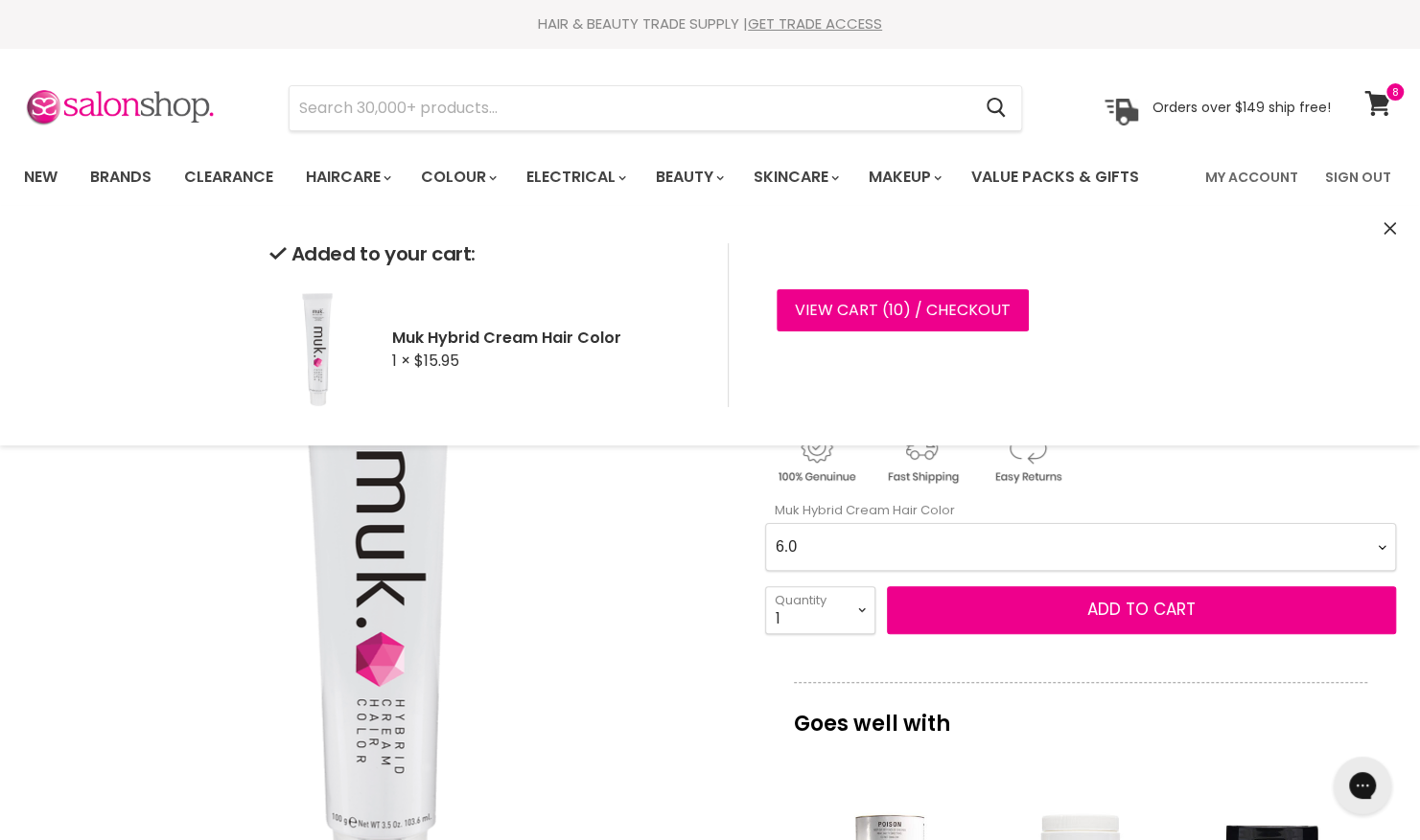
click at [1135, 547] on Color-0-0 "1.0 Black 1.11 Blue Black Intense Ash 2.0 Darkest Brown 3.0 Dark Brown 3.11 Dar…" at bounding box center [1080, 546] width 631 height 47
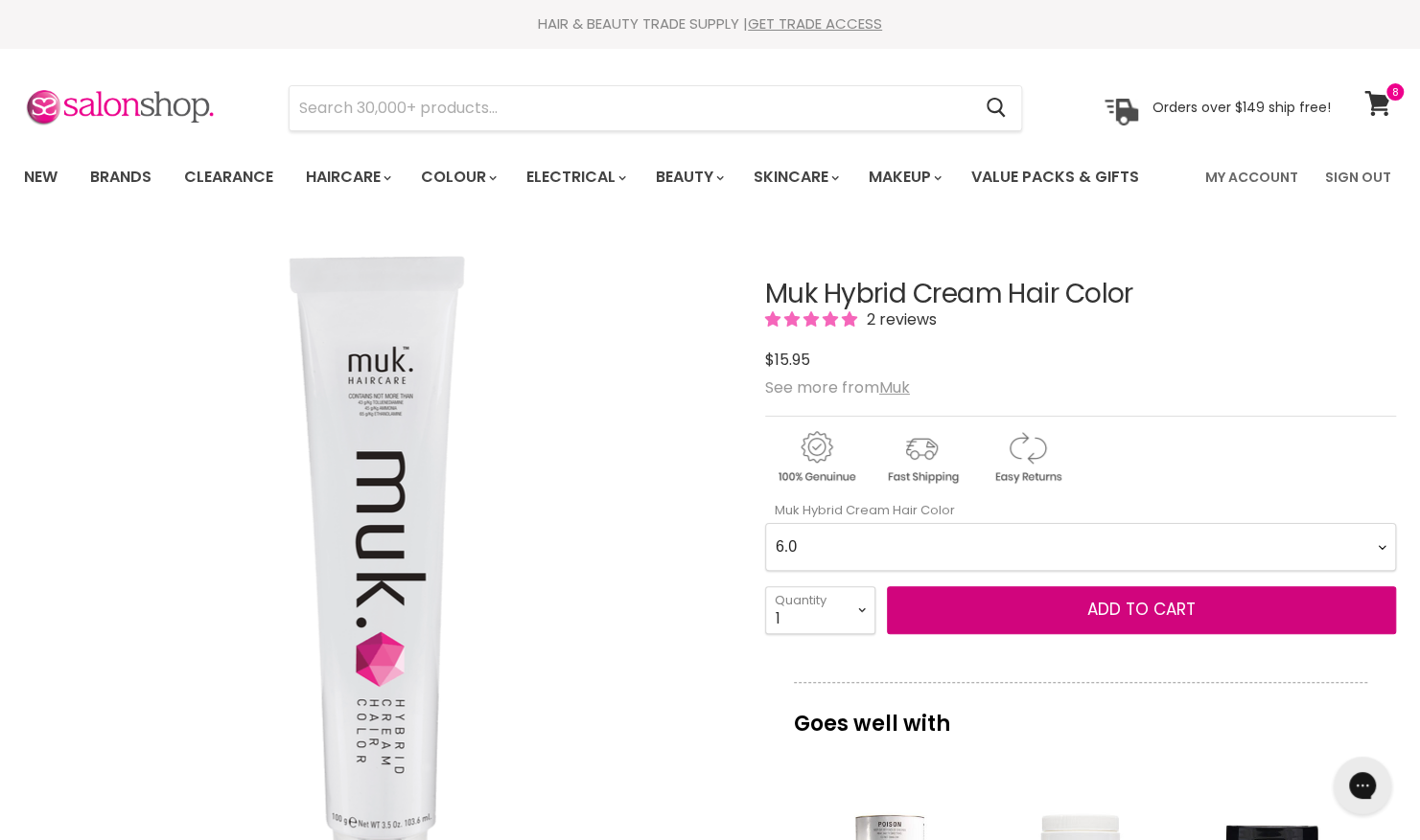
select Color-0-0 "66.0 Warm Dark Blonde"
click at [765, 523] on Color-0-0 "1.0 Black 1.11 Blue Black Intense Ash 2.0 Darkest Brown 3.0 Dark Brown 3.11 Dar…" at bounding box center [1080, 546] width 631 height 47
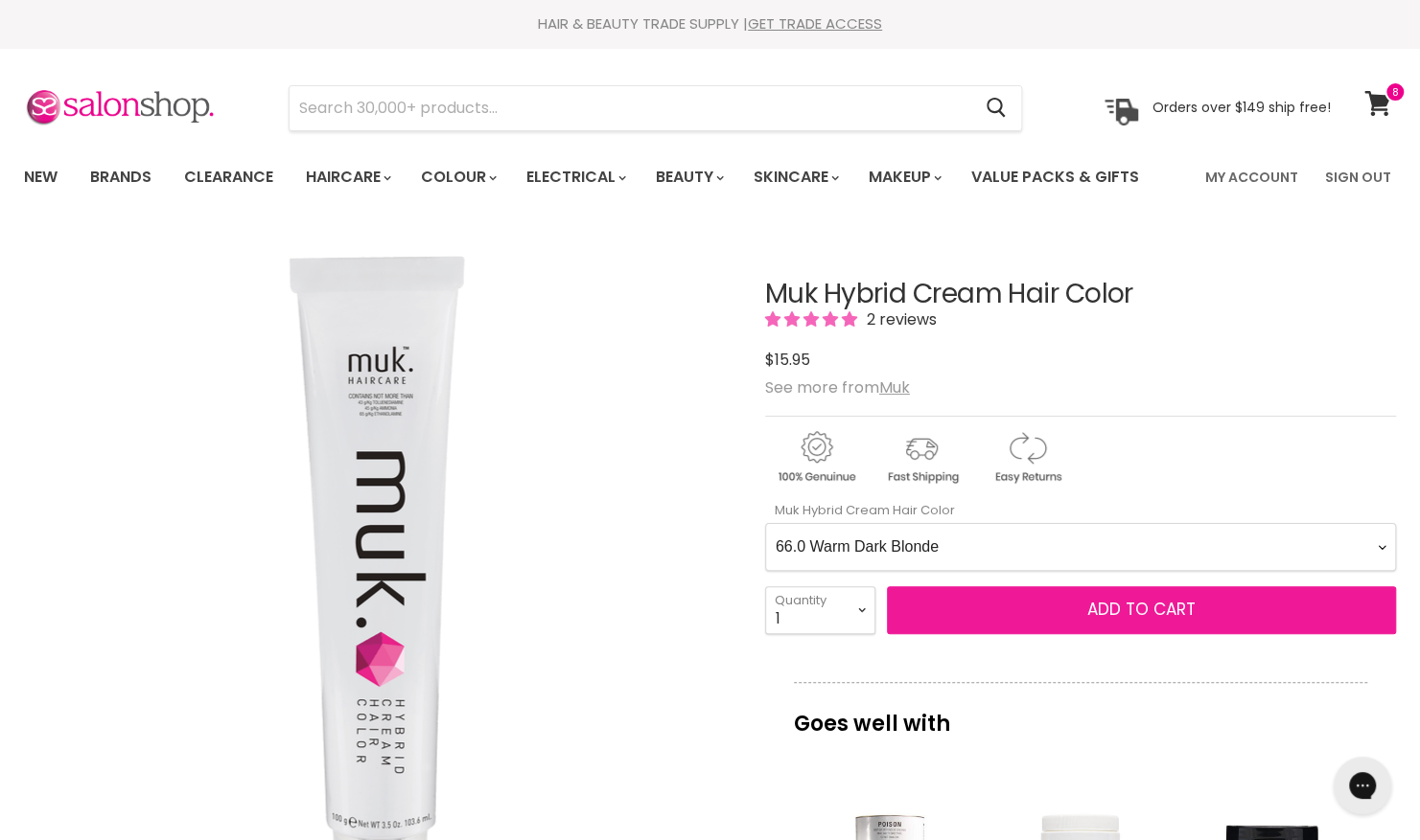
click at [1187, 619] on span "Add to cart" at bounding box center [1142, 609] width 109 height 23
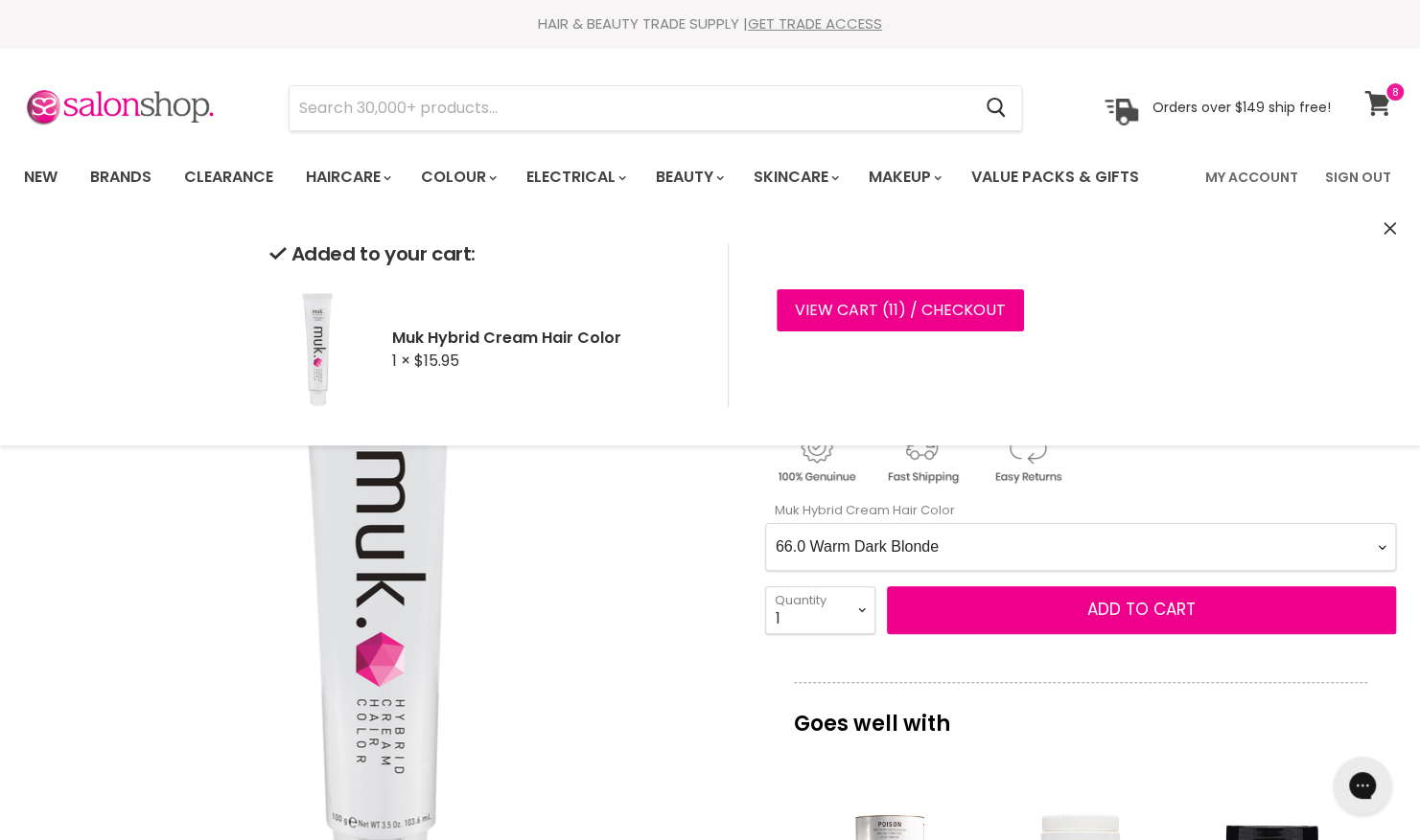
click at [1379, 104] on icon at bounding box center [1377, 104] width 26 height 25
